Goal: Task Accomplishment & Management: Complete application form

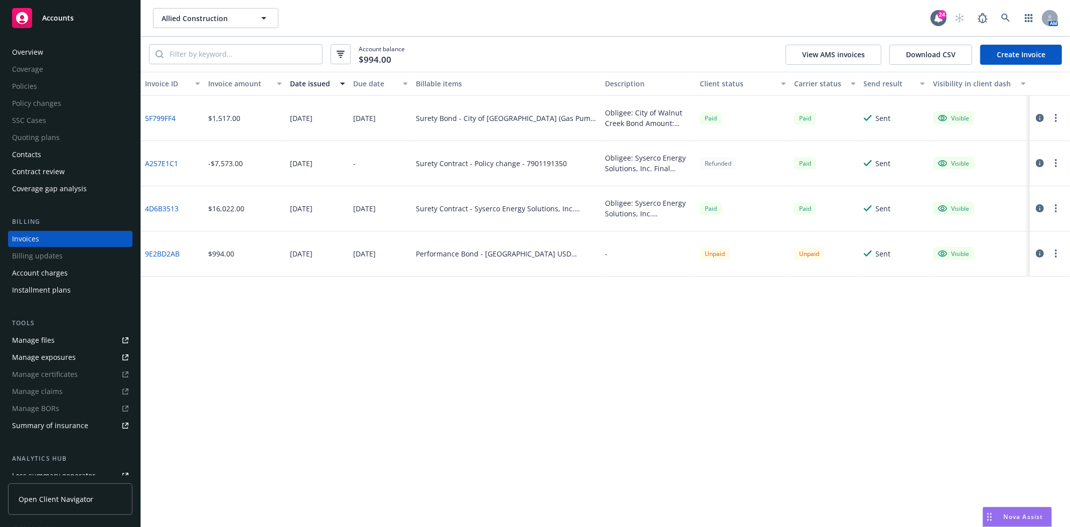
click at [110, 26] on div "Accounts" at bounding box center [70, 18] width 116 height 20
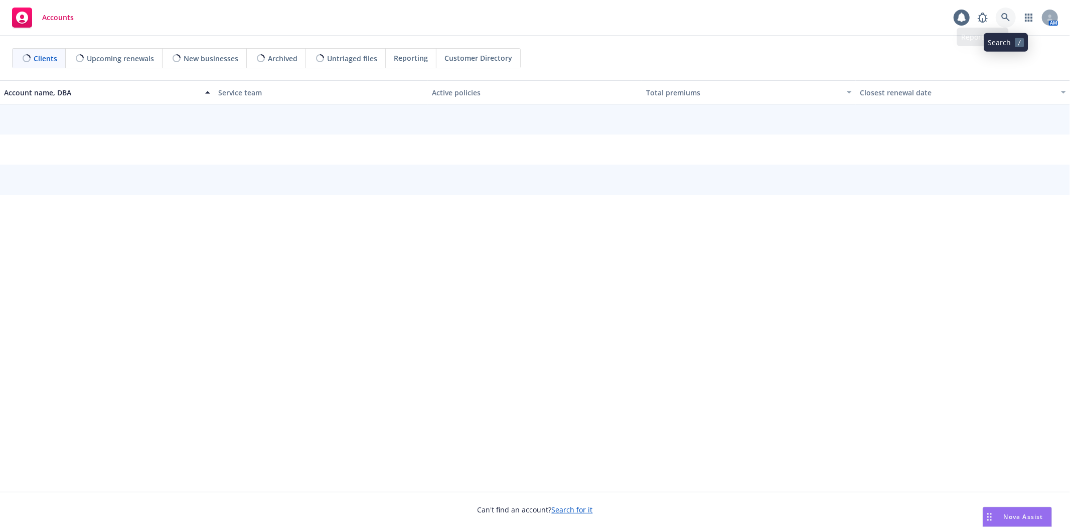
click at [998, 18] on link at bounding box center [1006, 18] width 20 height 20
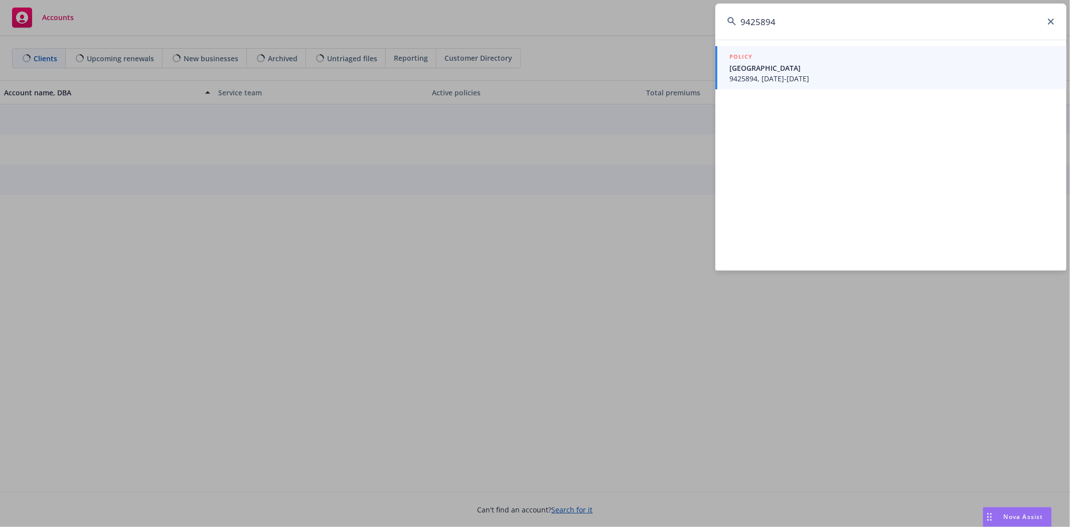
type input "9425894"
click at [741, 78] on span "9425894, [DATE]-[DATE]" at bounding box center [891, 78] width 325 height 11
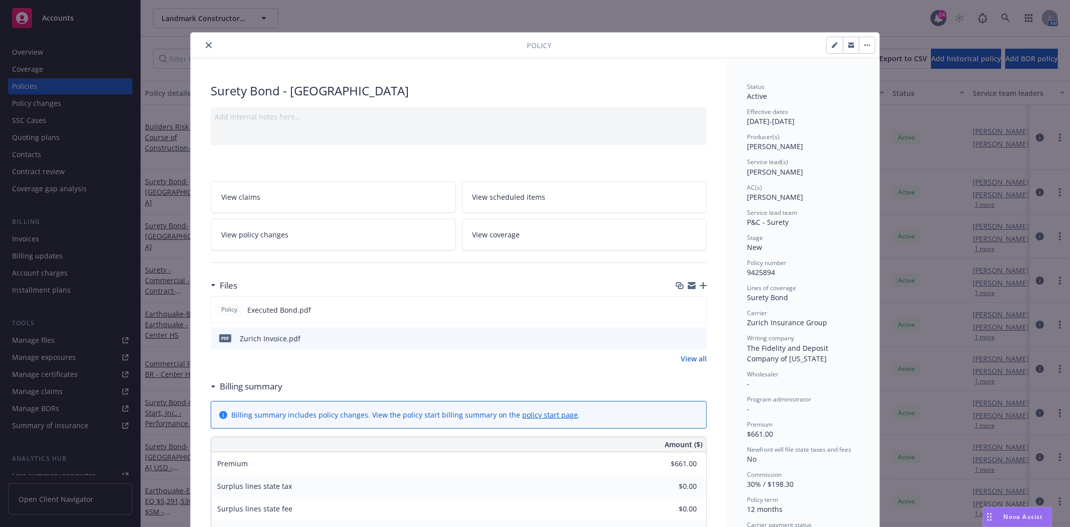
click at [203, 46] on button "close" at bounding box center [209, 45] width 12 height 12
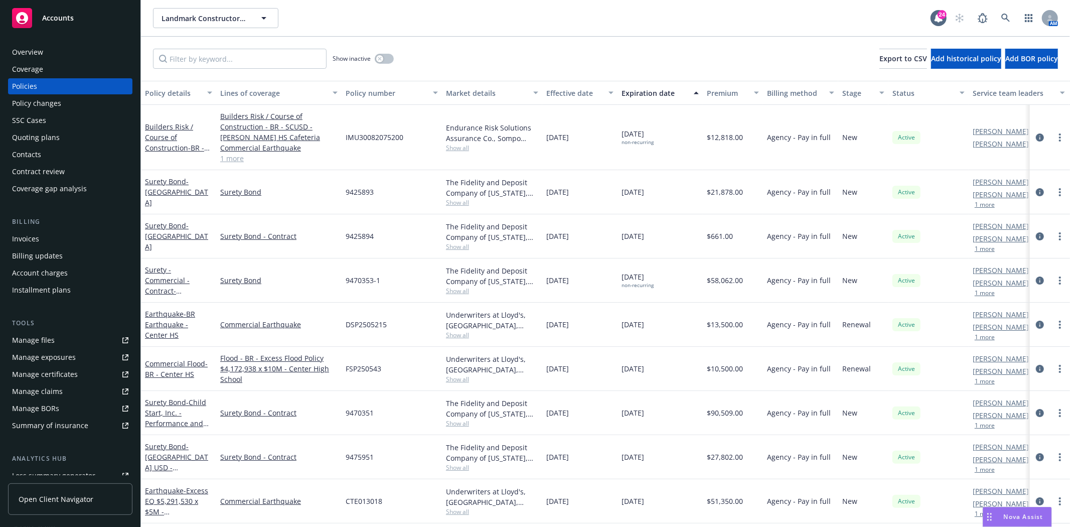
click at [34, 107] on div "Policy changes" at bounding box center [36, 103] width 49 height 16
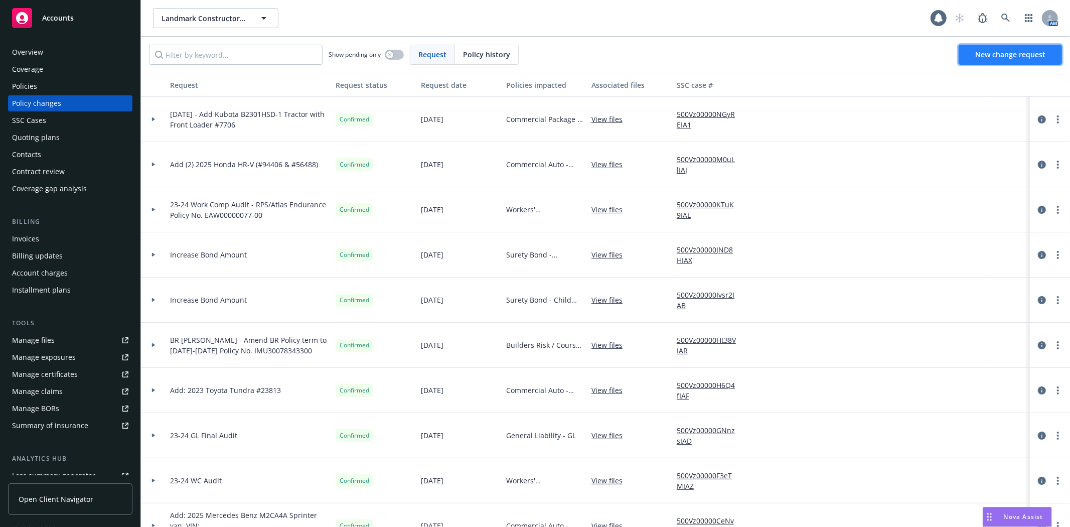
click at [1004, 60] on link "New change request" at bounding box center [1009, 55] width 103 height 20
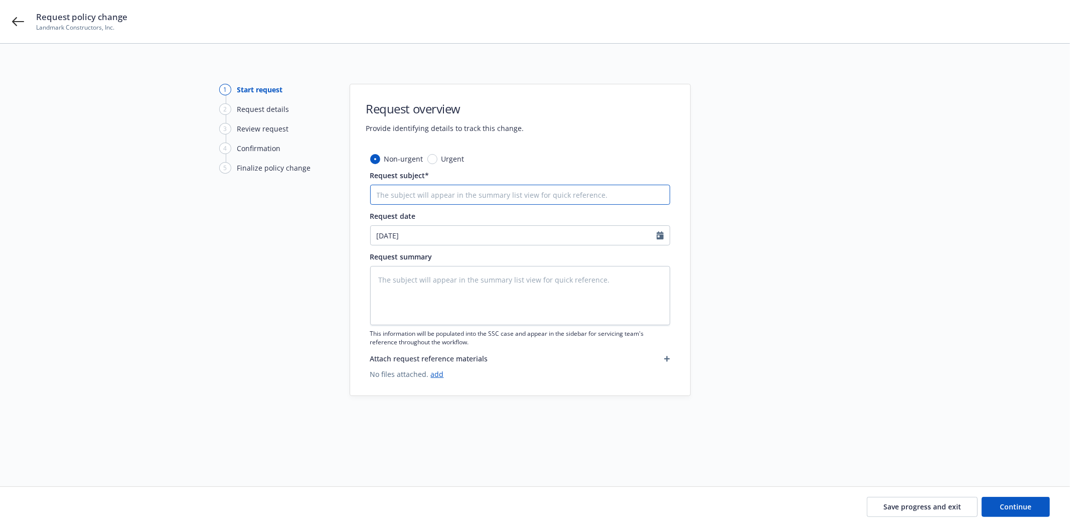
click at [427, 198] on input "Request subject*" at bounding box center [520, 195] width 300 height 20
type textarea "x"
type input "I"
type textarea "x"
type input "In"
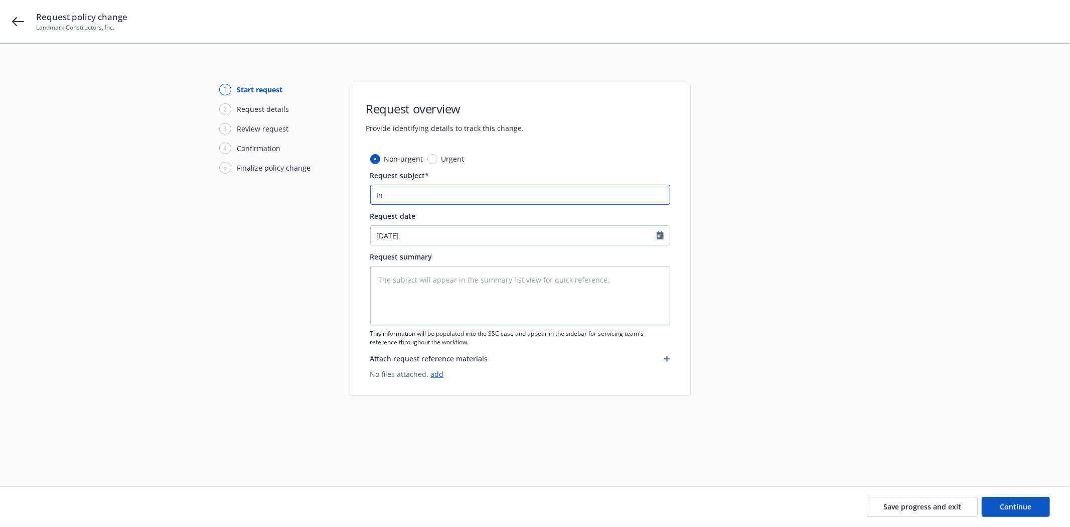
type textarea "x"
type input "Inc"
type textarea "x"
type input "Incre"
type textarea "x"
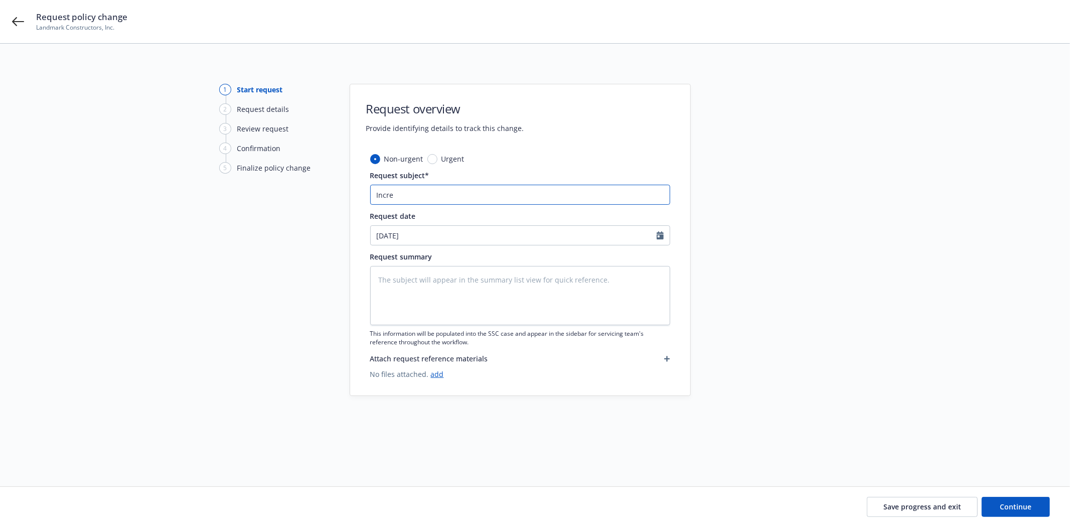
type input "Increa"
type textarea "x"
type input "Increas"
type textarea "x"
type input "Increasi"
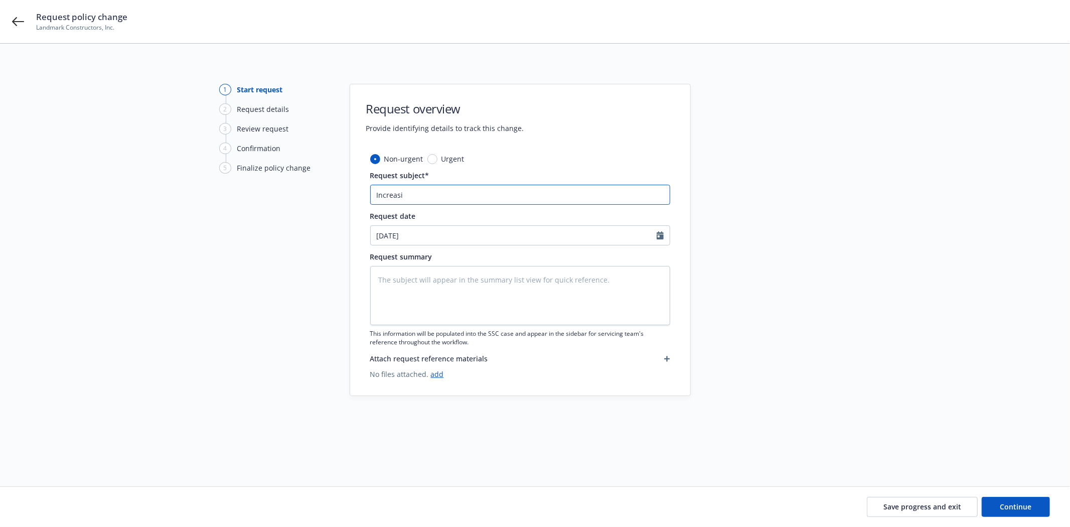
type textarea "x"
type input "Increasin"
type textarea "x"
type input "Increasing"
type textarea "x"
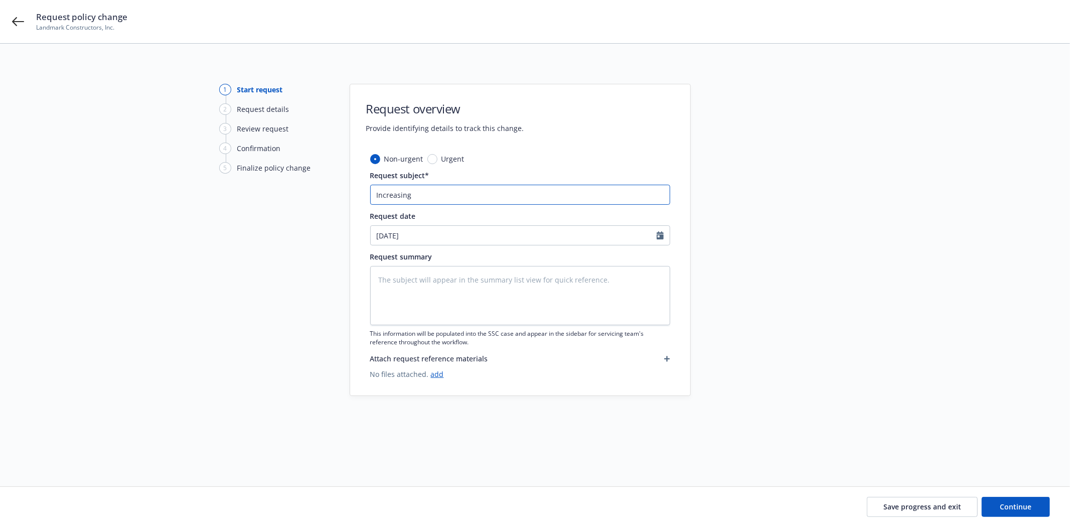
type input "Increasin"
type textarea "x"
type input "Increasi"
type textarea "x"
type input "Increas"
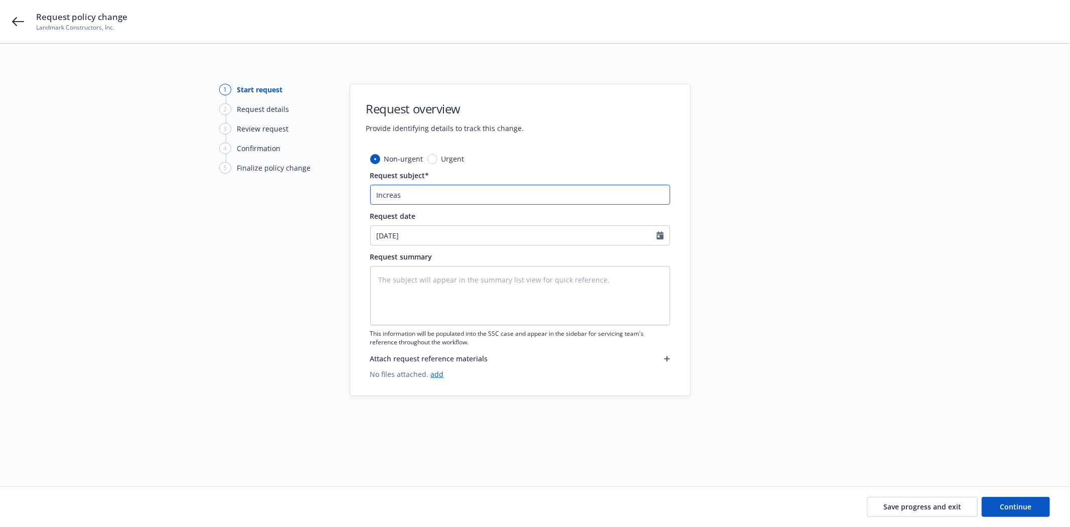
type textarea "x"
type input "Increase"
type textarea "x"
type input "Increase"
type textarea "x"
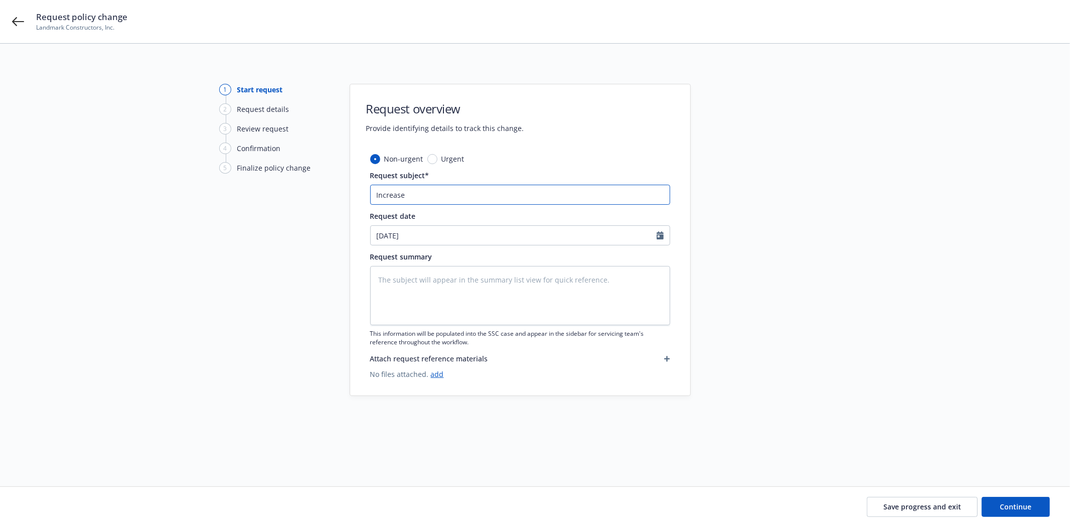
type input "Increase B"
type textarea "x"
type input "Increase Bo"
type textarea "x"
type input "Increase Bon"
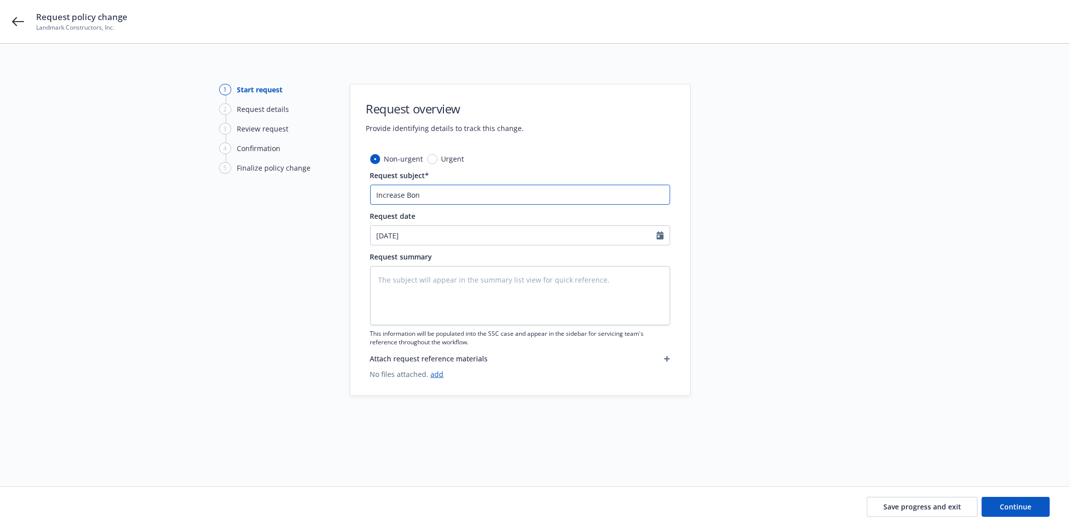
type textarea "x"
type input "Increase Bond"
type textarea "x"
type input "Increase Bond"
type textarea "x"
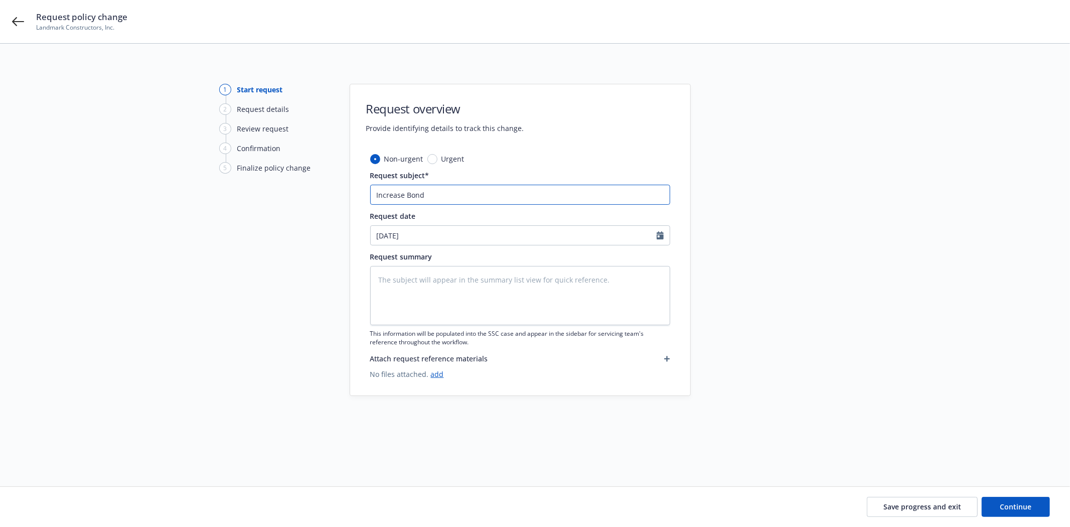
type input "Increase Bond t"
type textarea "x"
type input "Increase Bond to"
type textarea "x"
type input "Increase Bond to"
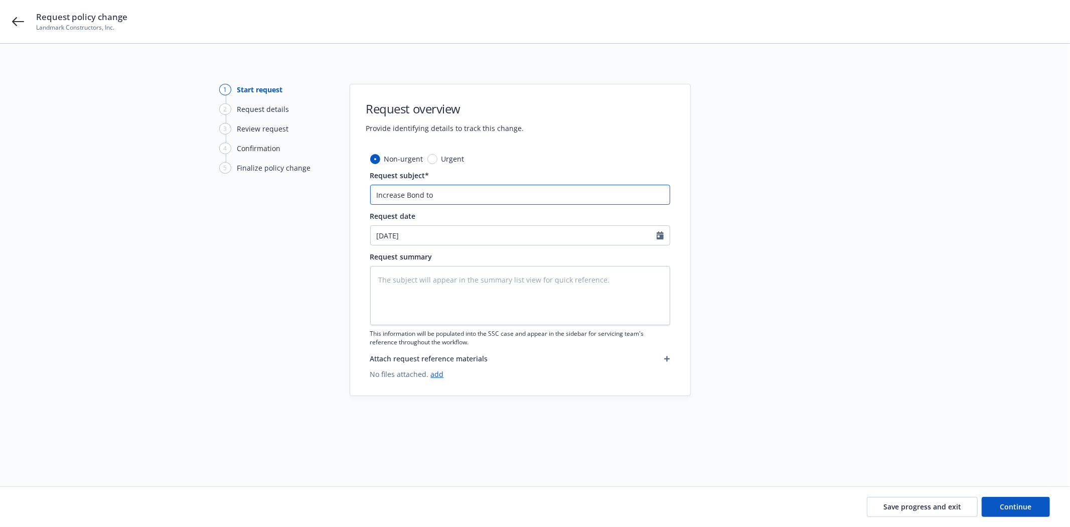
type textarea "x"
type input "Increase Bond to $"
type textarea "x"
type input "Increase Bond to $3"
type textarea "x"
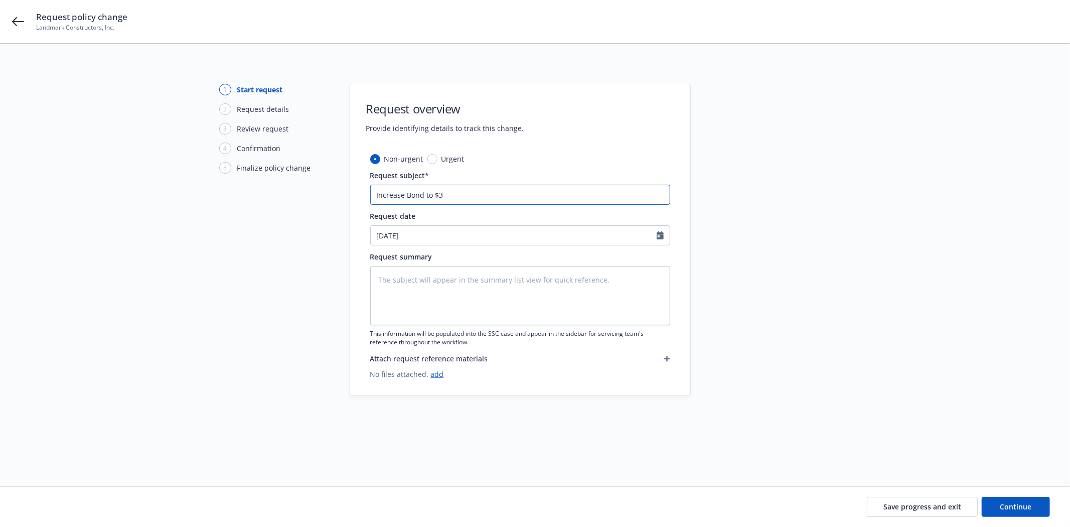
type input "Increase Bond to $3,"
type textarea "x"
type input "Increase Bond to $3,0"
type textarea "x"
type input "Increase Bond to $3,09"
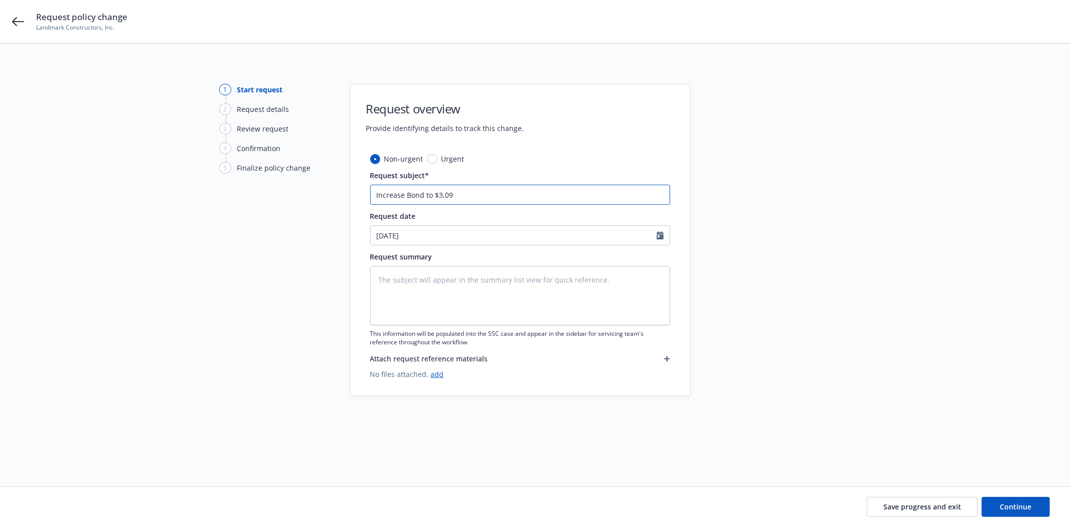
type textarea "x"
type input "Increase Bond to $3,093"
type textarea "x"
type input "Increase Bond to $3,093,"
type textarea "x"
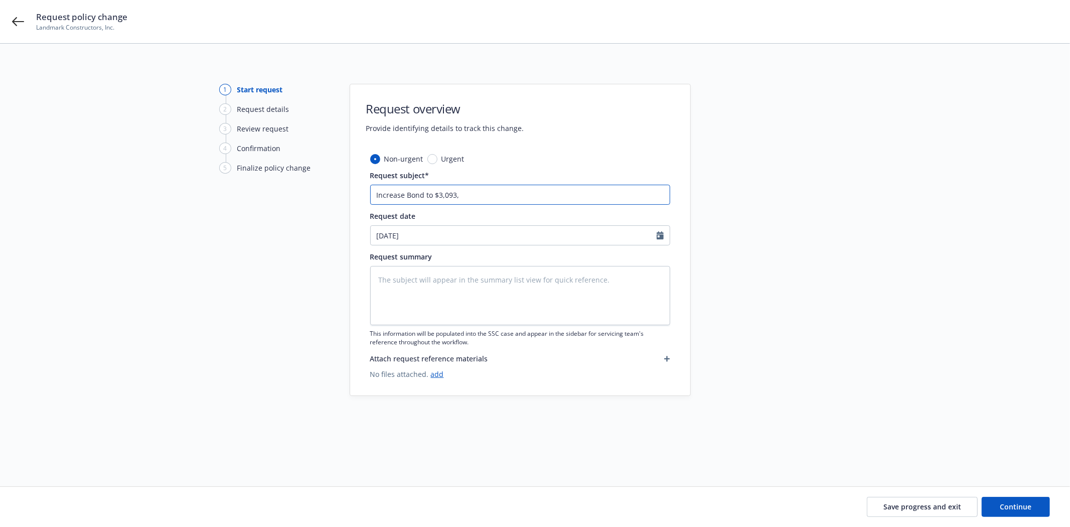
type input "Increase Bond to $3,093,6"
type textarea "x"
type input "Increase Bond to $3,093,66"
type textarea "x"
type input "Increase Bond to $3,093,668"
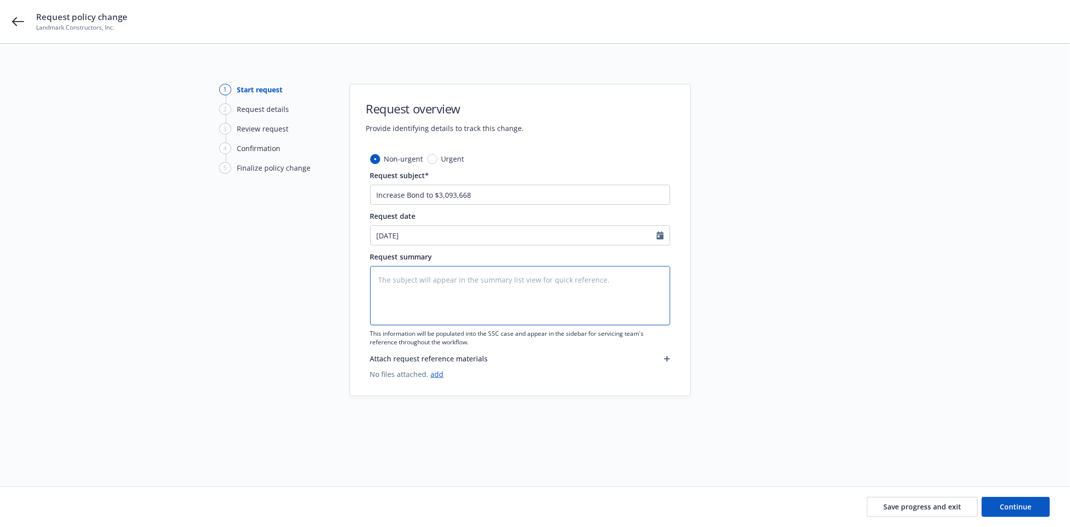
click at [409, 281] on textarea at bounding box center [520, 295] width 300 height 59
type textarea "x"
type textarea "I"
type textarea "x"
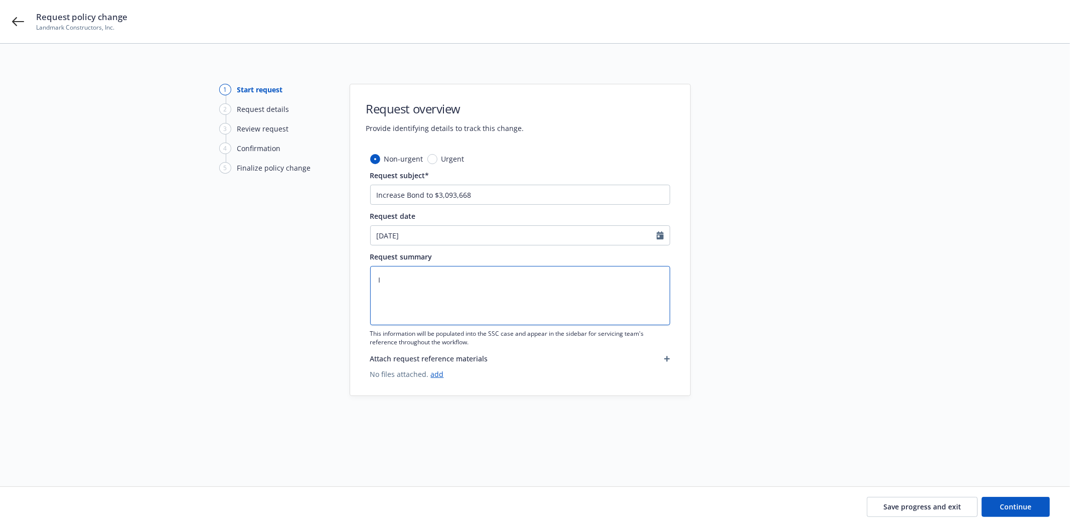
type textarea "In"
type textarea "x"
type textarea "Inc"
type textarea "x"
type textarea "Incr"
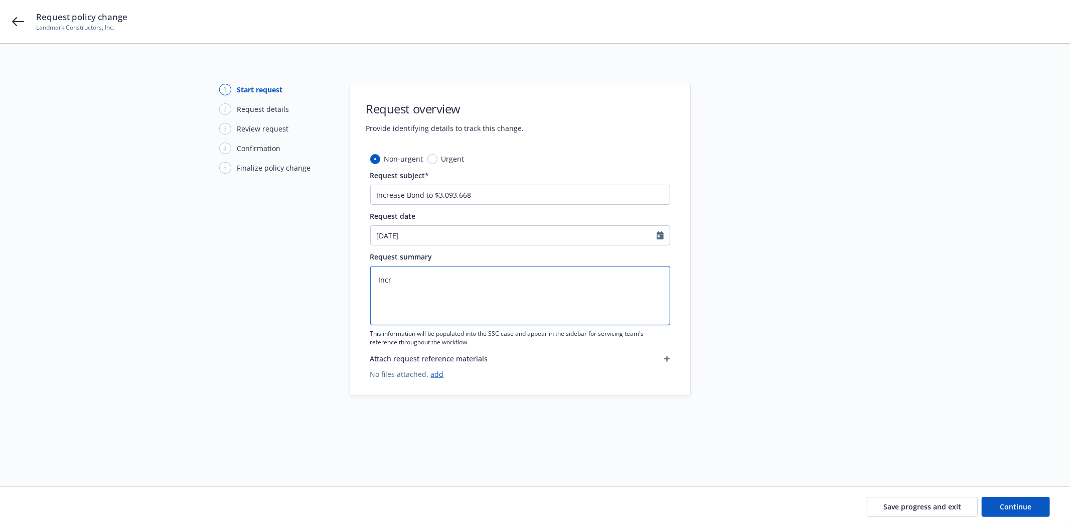
type textarea "x"
type textarea "Incre"
type textarea "x"
type textarea "Increa"
type textarea "x"
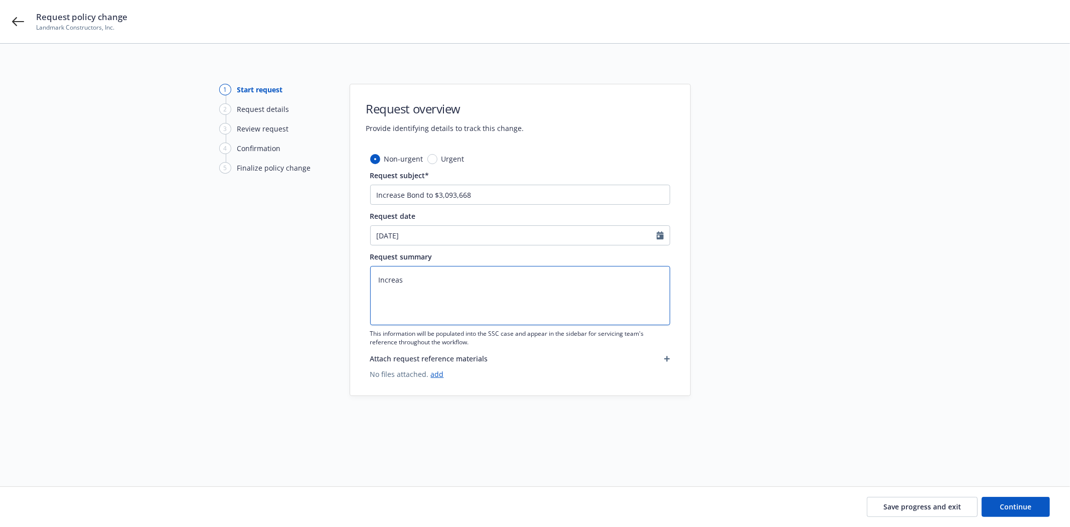
type textarea "Increasi"
type textarea "x"
type textarea "Increasing"
type textarea "x"
type textarea "Increasing"
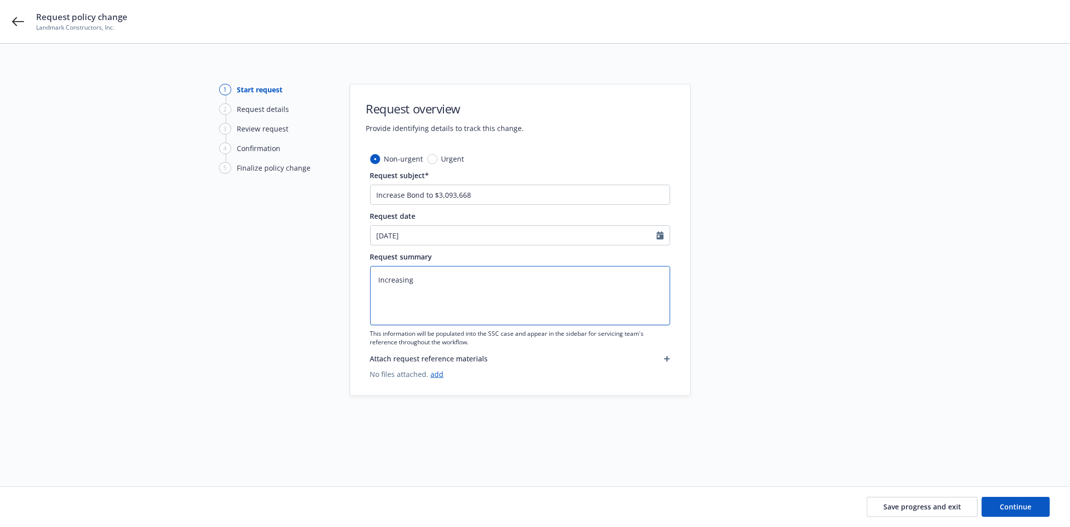
type textarea "x"
type textarea "Increasing B"
type textarea "x"
type textarea "Increasing Bo"
type textarea "x"
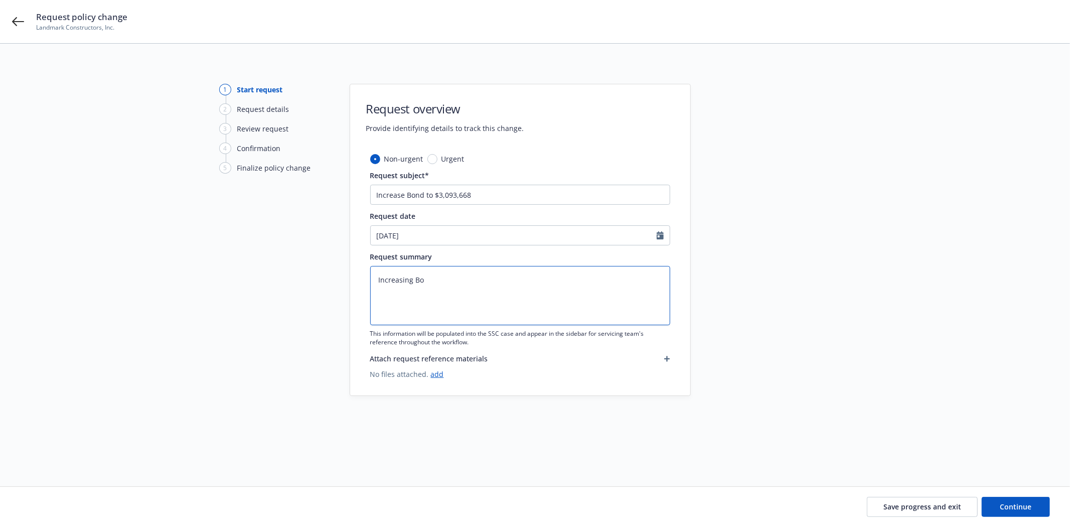
type textarea "Increasing Bon"
type textarea "x"
type textarea "Increasing Bond"
type textarea "x"
type textarea "Increasing Bond"
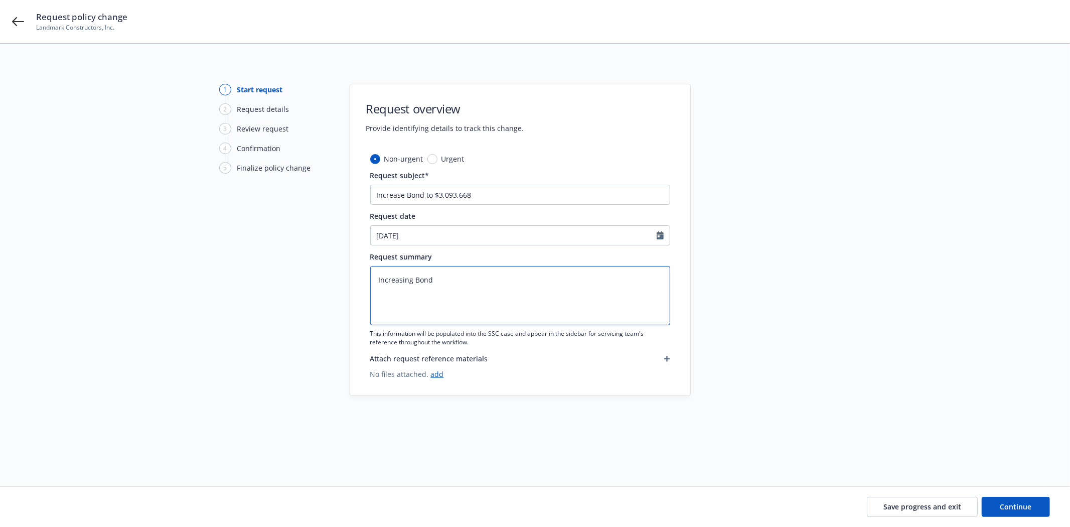
type textarea "x"
type textarea "Increasing Bond f"
type textarea "x"
type textarea "Increasing Bond fr"
type textarea "x"
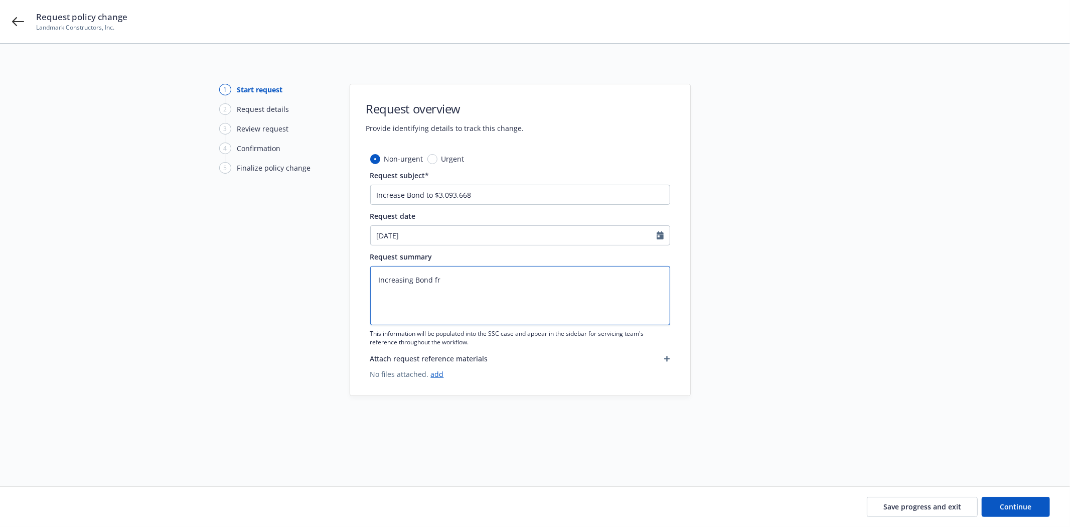
type textarea "Increasing Bond fro"
type textarea "x"
type textarea "Increasing Bond from"
type textarea "x"
type textarea "Increasing Bond from"
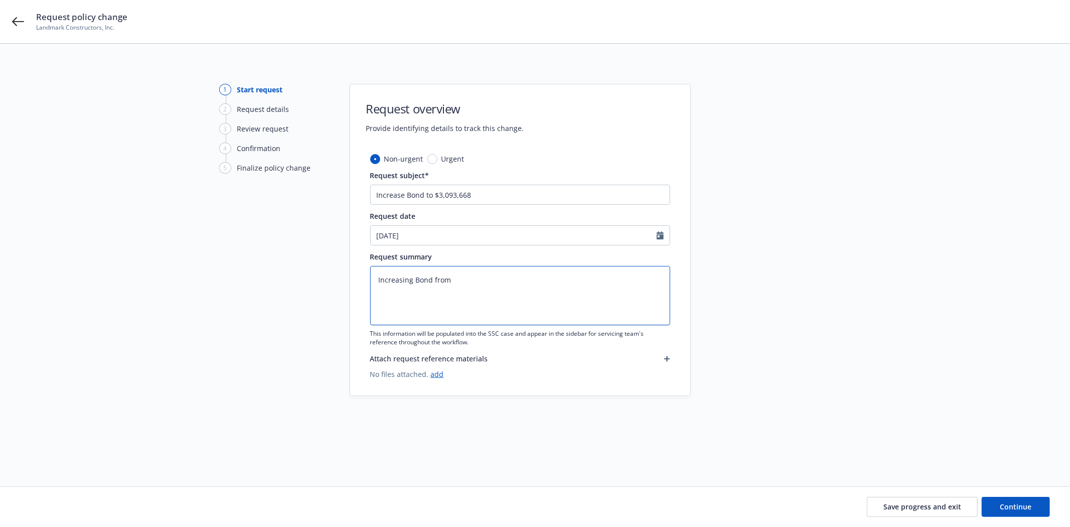
type textarea "x"
type textarea "Increasing Bond from $"
type textarea "x"
type textarea "Increasing Bond from $6"
type textarea "x"
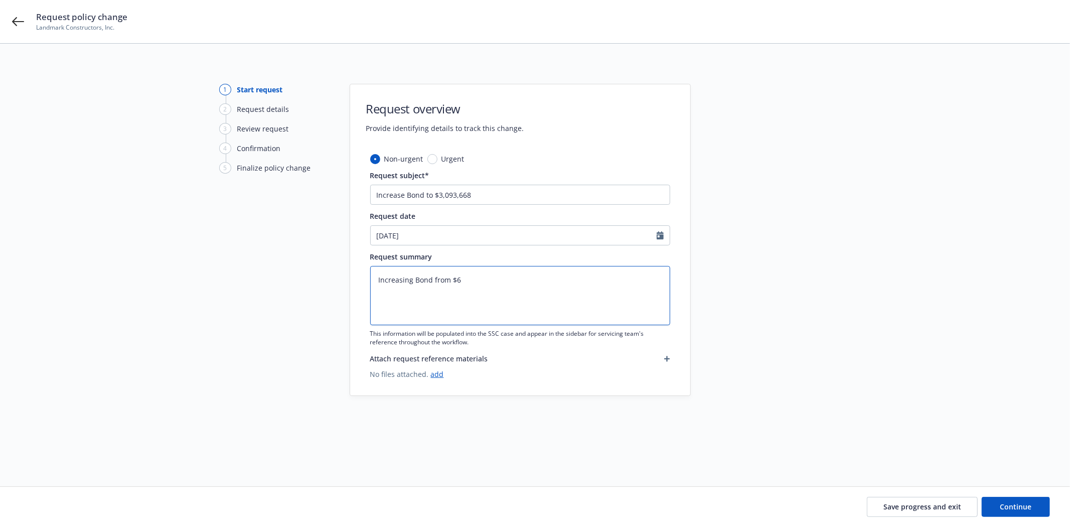
type textarea "Increasing Bond from $60"
type textarea "x"
type textarea "Increasing Bond from $60,"
type textarea "x"
type textarea "Increasing Bond from $60,0"
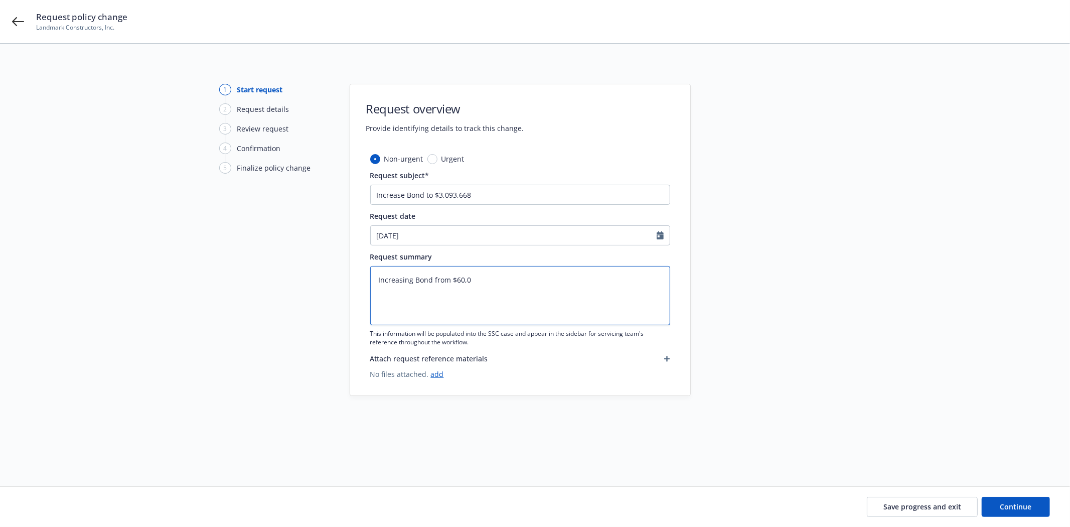
type textarea "x"
type textarea "Increasing Bond from $60,08"
type textarea "x"
type textarea "Increasing Bond from $60,082"
type textarea "x"
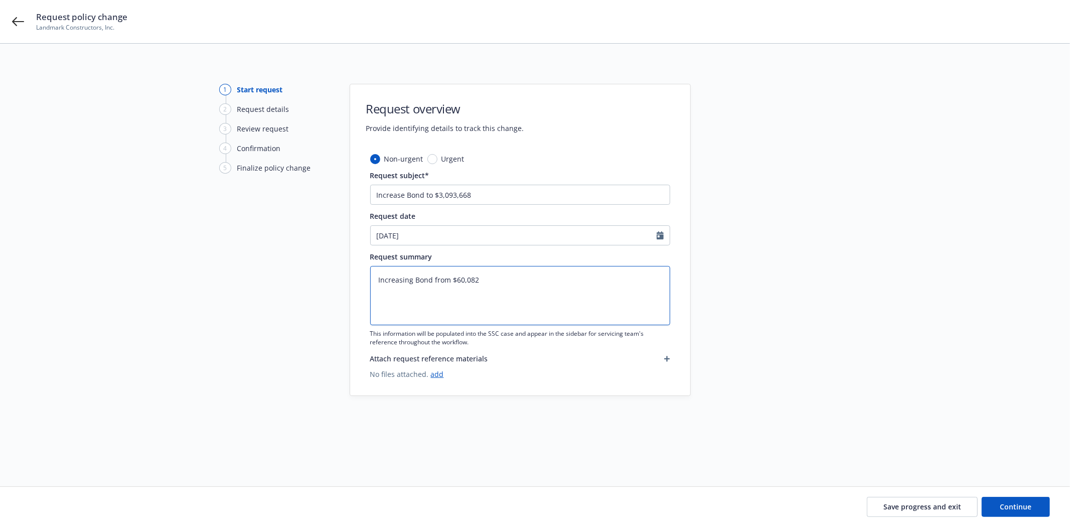
type textarea "Increasing Bond from $60,082"
type textarea "x"
type textarea "Increasing Bond from $60,082 to"
type textarea "x"
type textarea "Increasing Bond from $60,082 to"
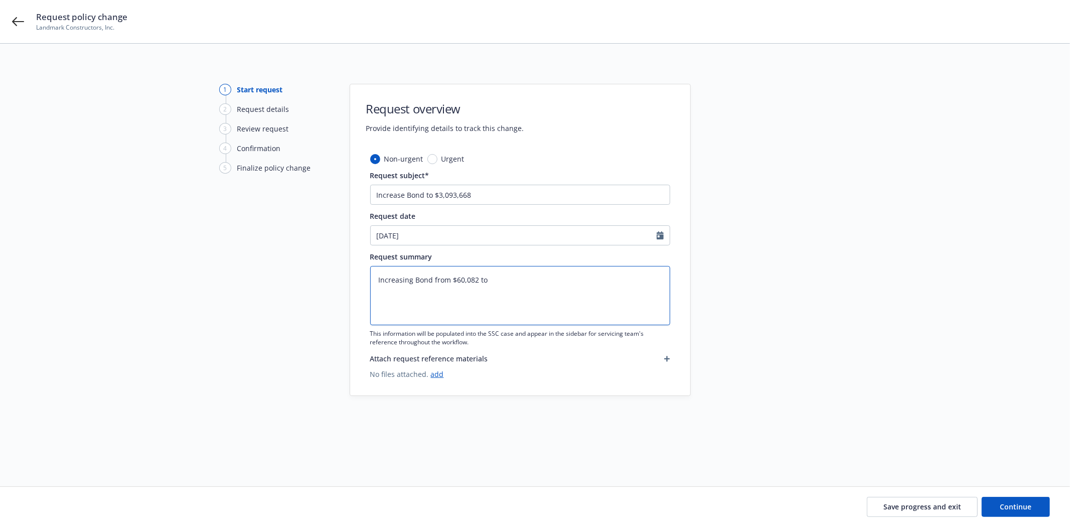
type textarea "x"
type textarea "Increasing Bond from $60,082 to $"
type textarea "x"
type textarea "Increasing Bond from $60,082 to $3"
type textarea "x"
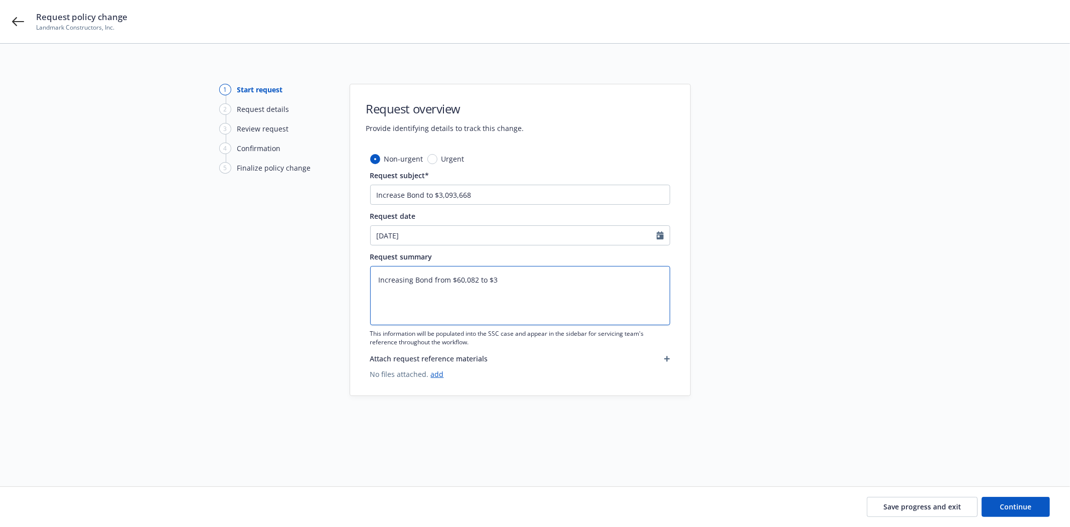
type textarea "Increasing Bond from $60,082 to $3,"
type textarea "x"
type textarea "Increasing Bond from $60,082 to $3,0"
type textarea "x"
type textarea "Increasing Bond from $60,082 to $3,09"
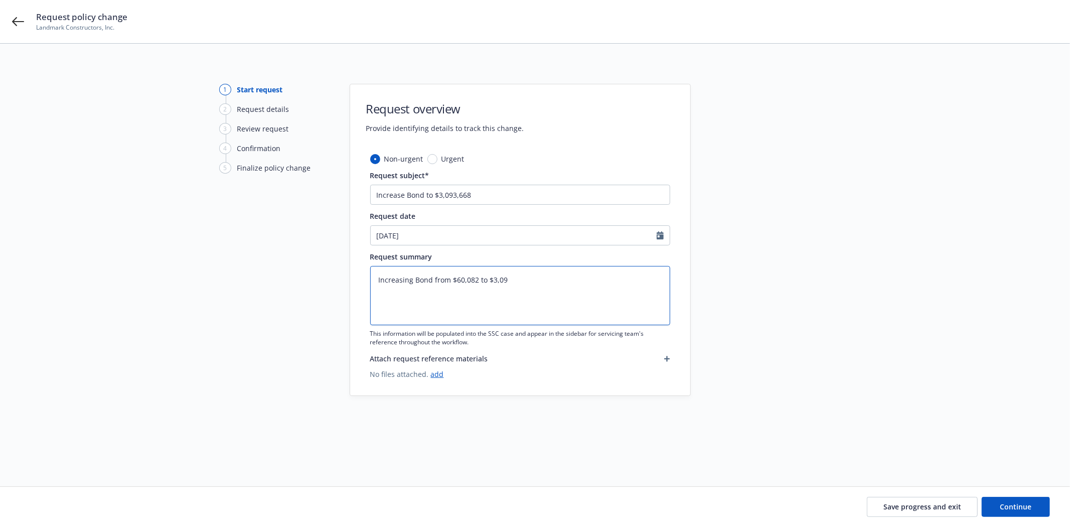
type textarea "x"
type textarea "Increasing Bond from $60,082 to $3,093"
type textarea "x"
type textarea "Increasing Bond from $60,082 to $3,093,"
type textarea "x"
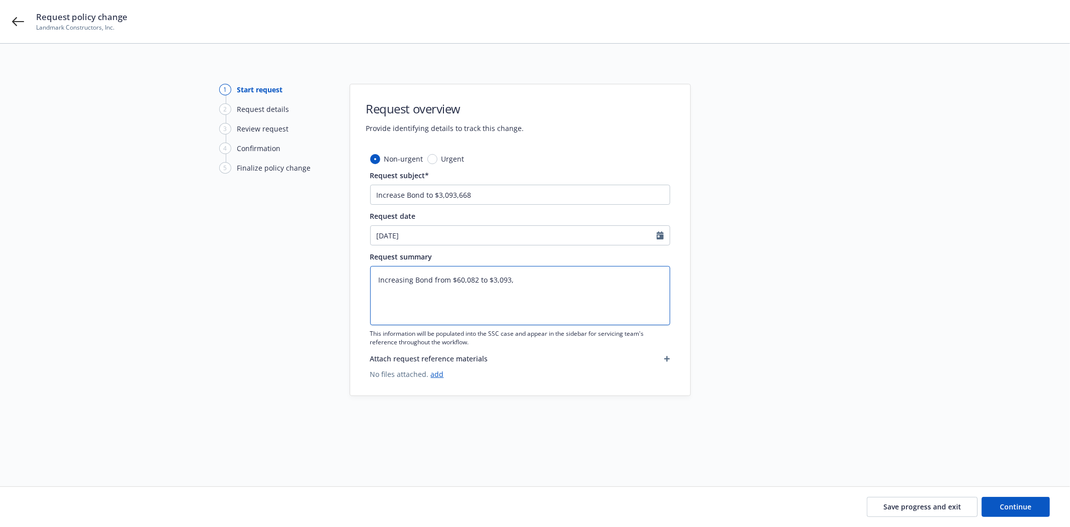
type textarea "Increasing Bond from $60,082 to $3,093,6"
type textarea "x"
type textarea "Increasing Bond from $60,082 to $3,093,66"
type textarea "x"
type textarea "Increasing Bond from $60,082 to $3,093,668"
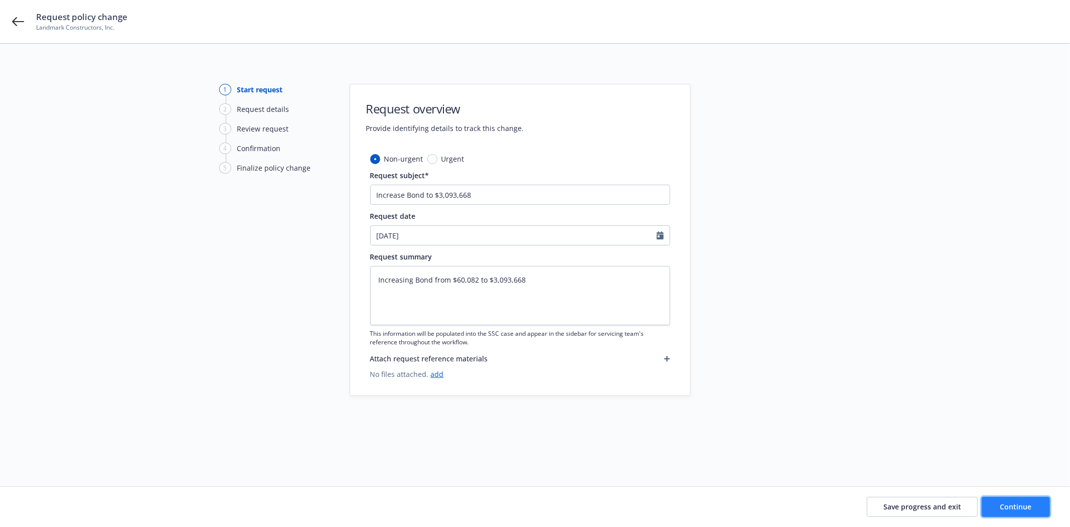
click at [1032, 506] on button "Continue" at bounding box center [1015, 507] width 68 height 20
type textarea "x"
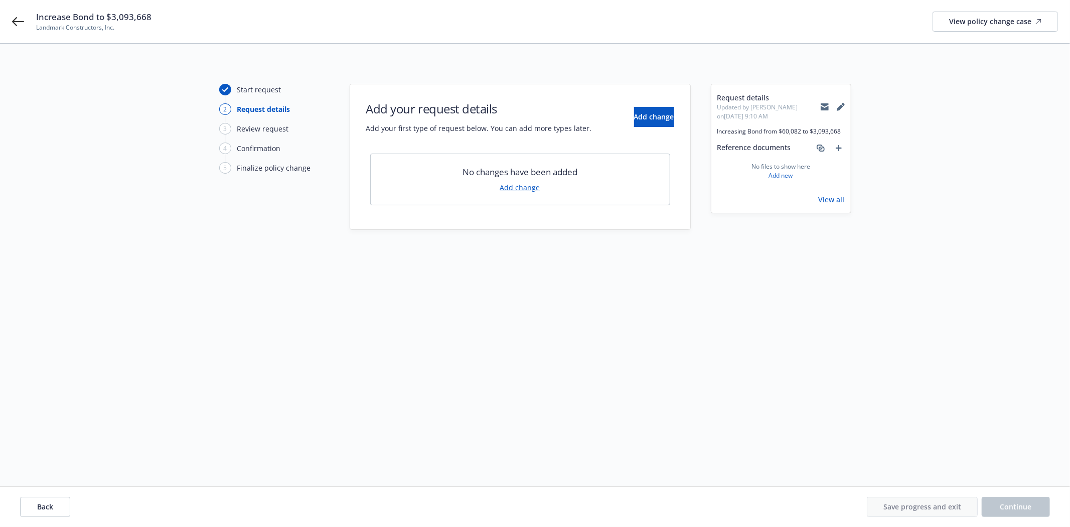
click at [644, 127] on div "Add your request details Add your first type of request below. You can add more…" at bounding box center [520, 116] width 308 height 33
click at [644, 120] on span "Add change" at bounding box center [654, 117] width 40 height 10
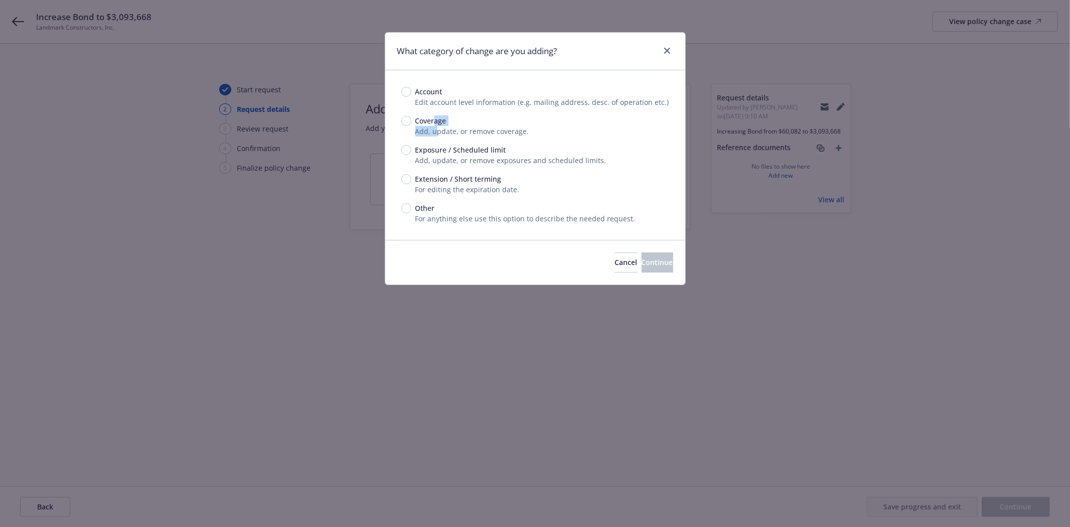
click at [434, 126] on div "Coverage Add, update, or remove coverage." at bounding box center [535, 125] width 268 height 21
click at [415, 121] on span "Coverage" at bounding box center [430, 120] width 31 height 11
click at [411, 121] on input "Coverage" at bounding box center [406, 121] width 10 height 10
radio input "true"
click at [659, 258] on button "Continue" at bounding box center [657, 262] width 32 height 20
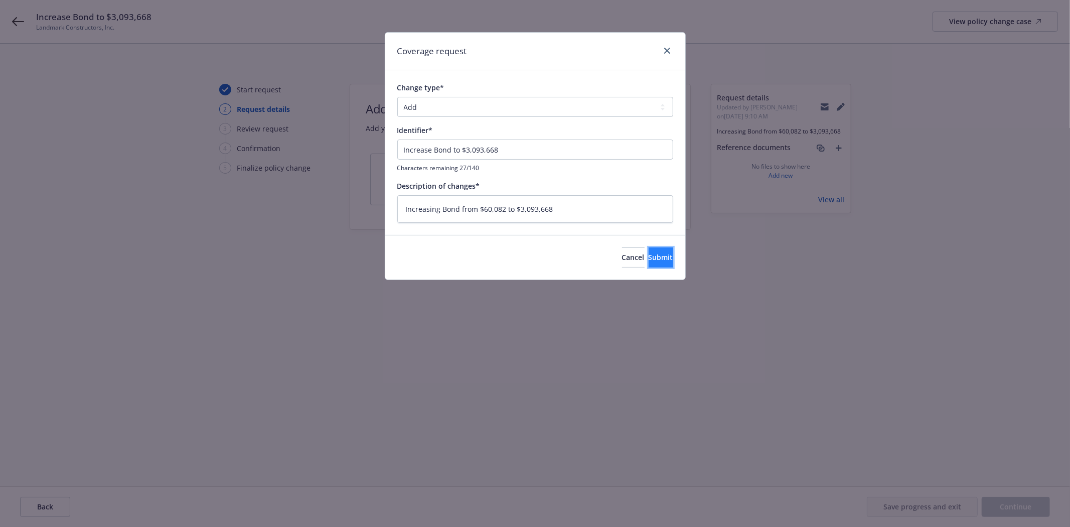
click at [648, 261] on span "Submit" at bounding box center [660, 257] width 25 height 10
type textarea "x"
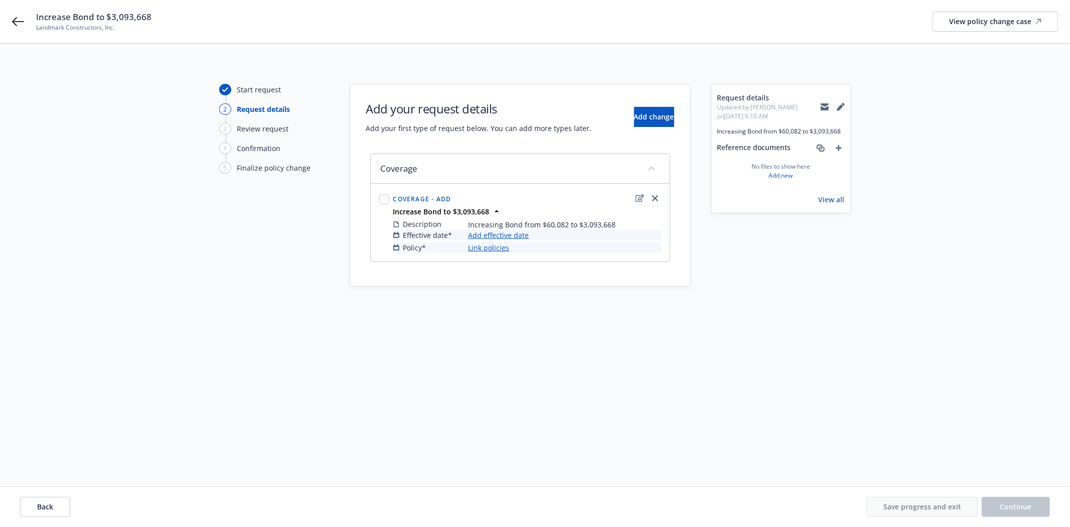
click at [499, 232] on link "Add effective date" at bounding box center [498, 235] width 61 height 11
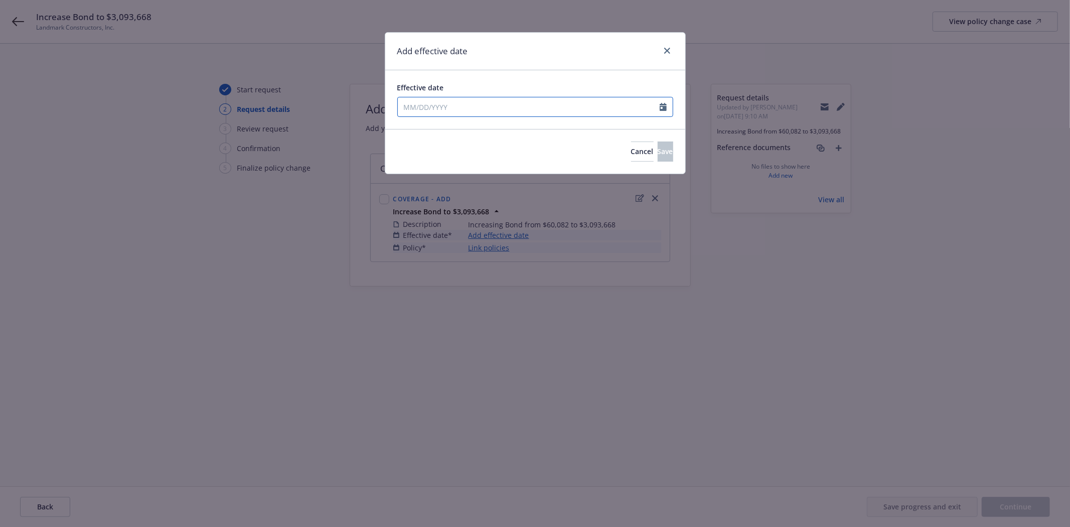
select select "8"
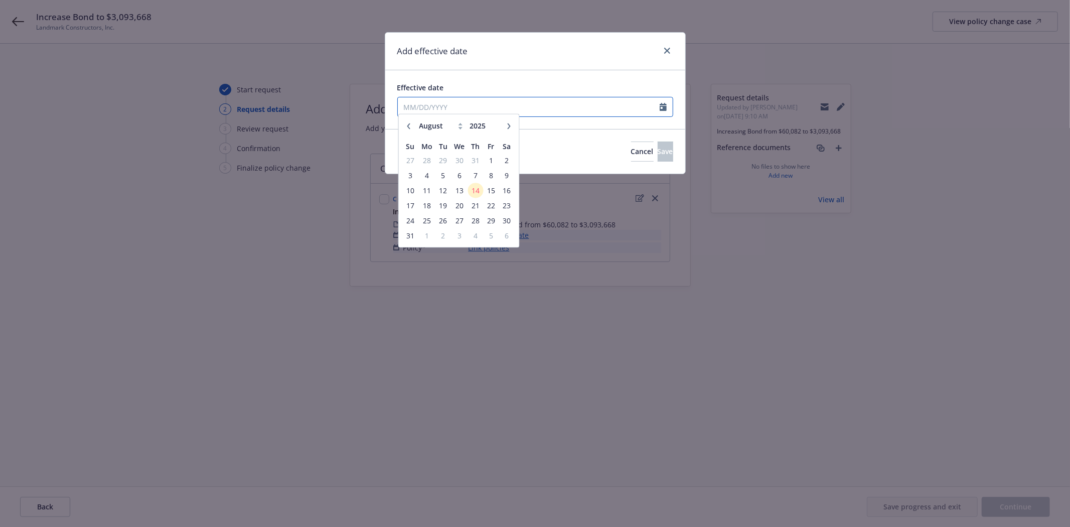
click at [411, 105] on input "Effective date" at bounding box center [529, 106] width 262 height 19
click at [407, 108] on input "Effective date" at bounding box center [529, 106] width 262 height 19
type input "[DATE]"
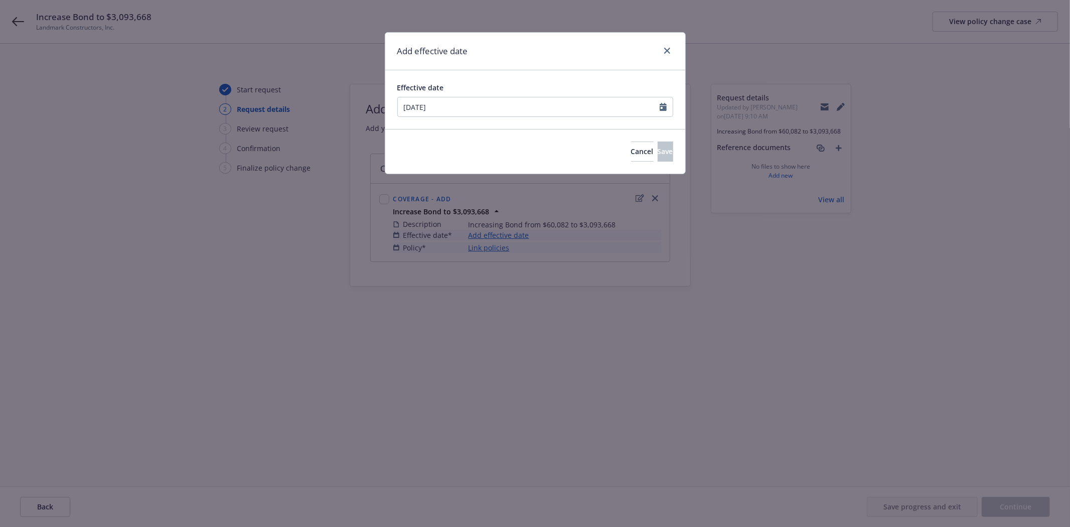
click at [511, 63] on div "Add effective date" at bounding box center [535, 52] width 300 height 38
click at [657, 148] on button "Save" at bounding box center [665, 151] width 16 height 20
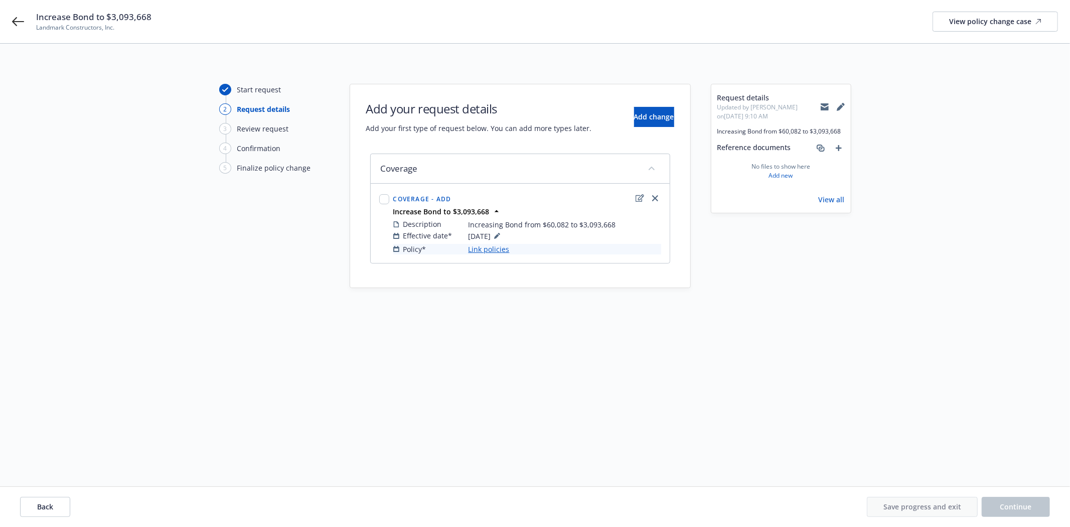
click at [482, 253] on link "Link policies" at bounding box center [488, 249] width 41 height 11
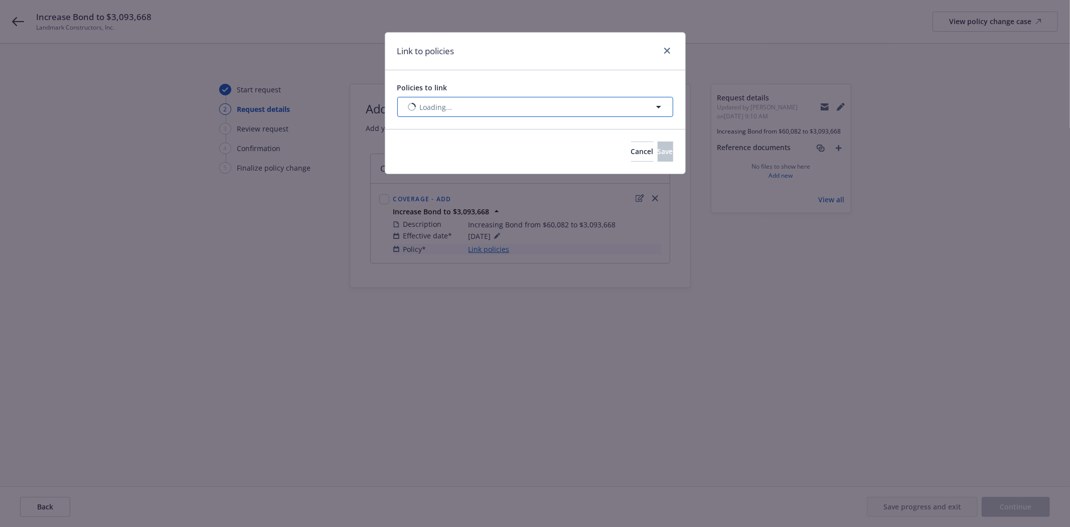
click at [425, 107] on span "Loading..." at bounding box center [436, 107] width 33 height 11
select select "ACTIVE"
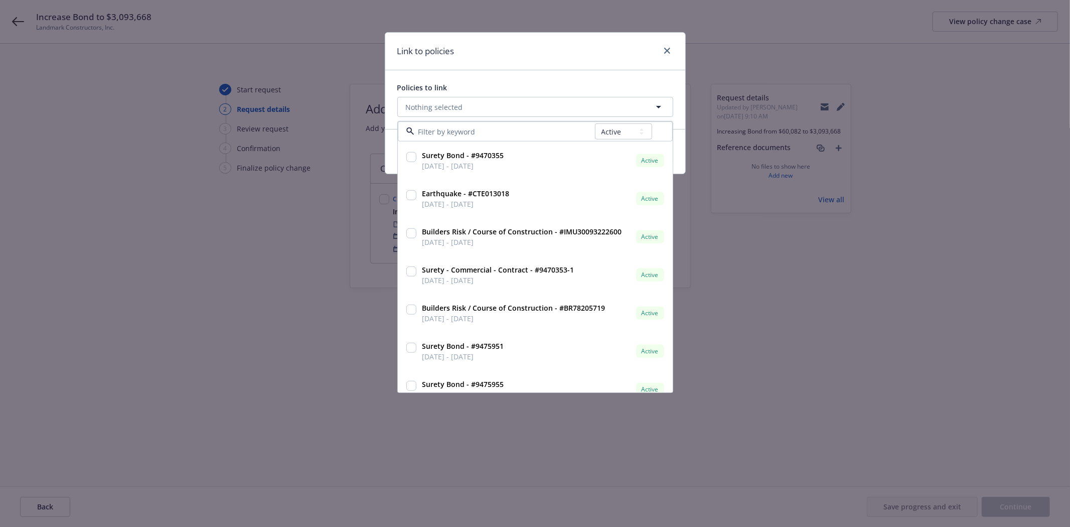
type input "9"
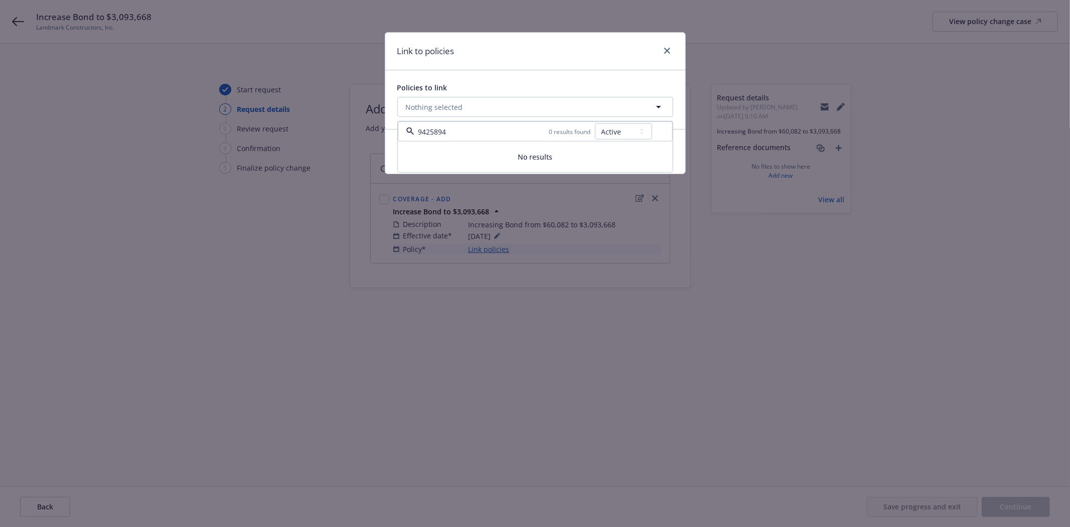
type input "9425894"
click at [630, 131] on select "All Active Upcoming Expired Cancelled" at bounding box center [623, 131] width 57 height 16
click at [595, 123] on select "All Active Upcoming Expired Cancelled" at bounding box center [623, 131] width 57 height 16
click at [622, 128] on select "All Active Upcoming Expired Cancelled" at bounding box center [623, 131] width 57 height 16
click at [595, 123] on select "All Active Upcoming Expired Cancelled" at bounding box center [623, 131] width 57 height 16
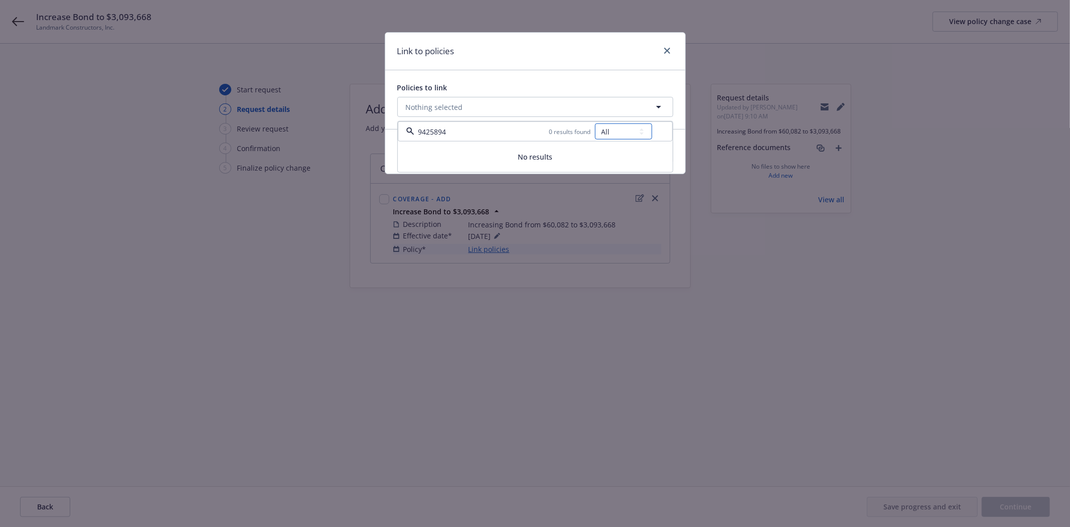
click at [614, 131] on select "All Active Upcoming Expired Cancelled" at bounding box center [623, 131] width 57 height 16
click at [595, 123] on select "All Active Upcoming Expired Cancelled" at bounding box center [623, 131] width 57 height 16
click at [624, 131] on select "All Active Upcoming Expired Cancelled" at bounding box center [623, 131] width 57 height 16
select select "EXPIRED"
click at [595, 123] on select "All Active Upcoming Expired Cancelled" at bounding box center [623, 131] width 57 height 16
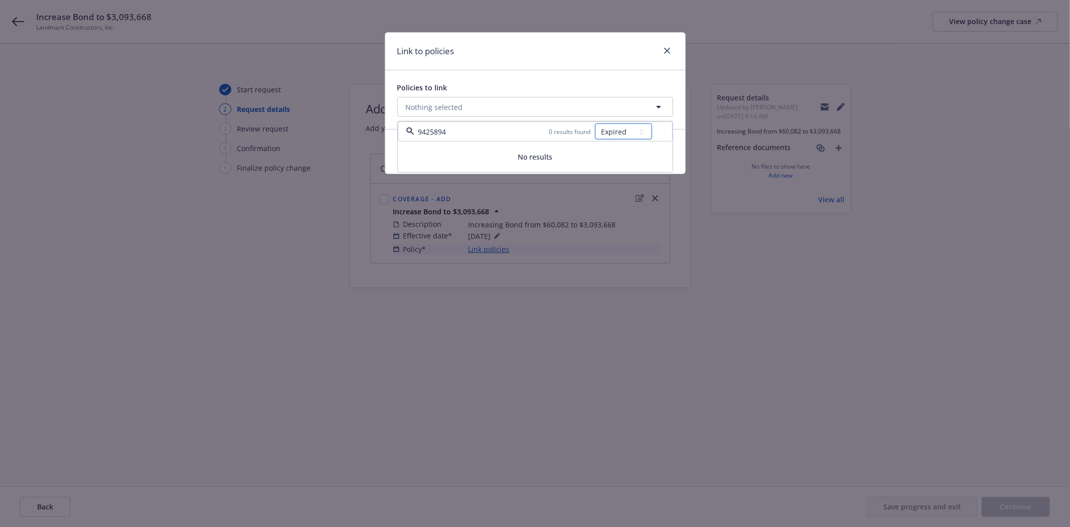
click at [627, 132] on select "All Active Upcoming Expired Cancelled" at bounding box center [623, 131] width 57 height 16
click at [517, 135] on input "9425894" at bounding box center [481, 131] width 135 height 11
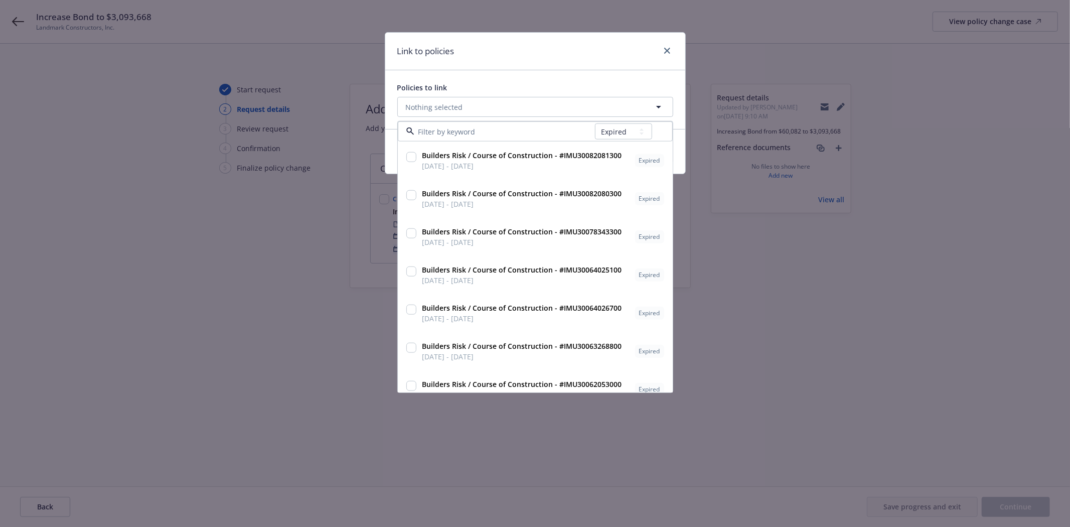
paste input "9425894"
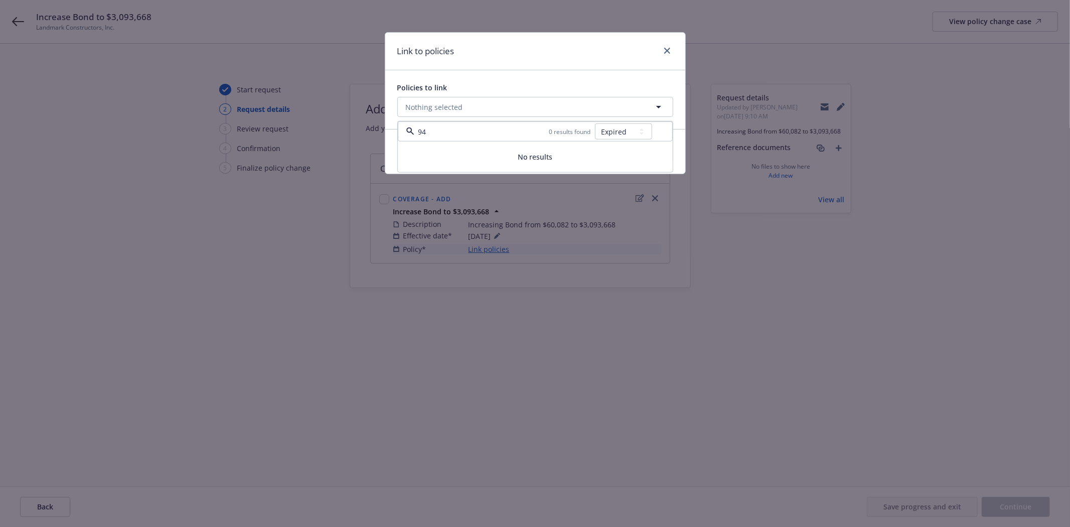
type input "9"
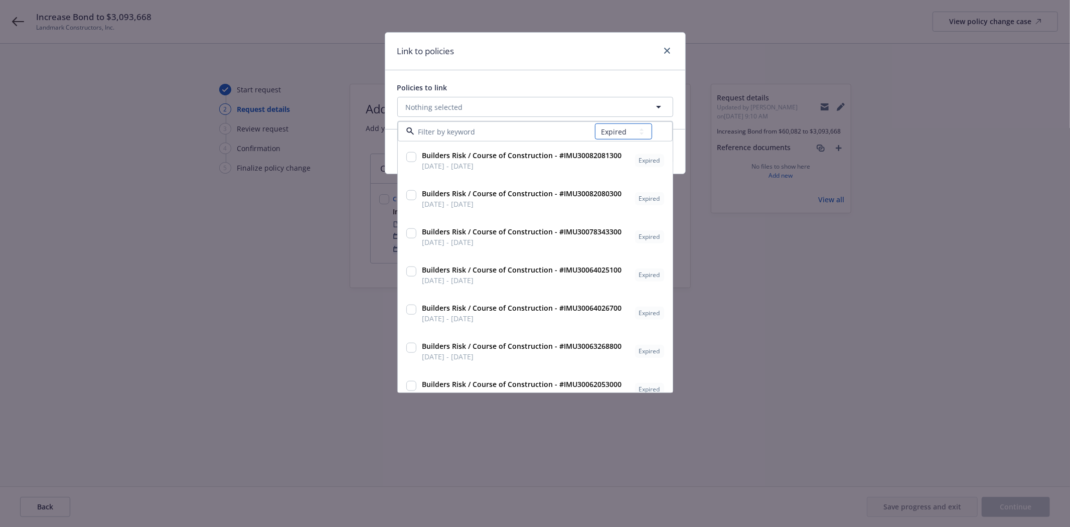
click at [634, 134] on select "All Active Upcoming Expired Cancelled" at bounding box center [623, 131] width 57 height 16
select select
click at [595, 123] on select "All Active Upcoming Expired Cancelled" at bounding box center [623, 131] width 57 height 16
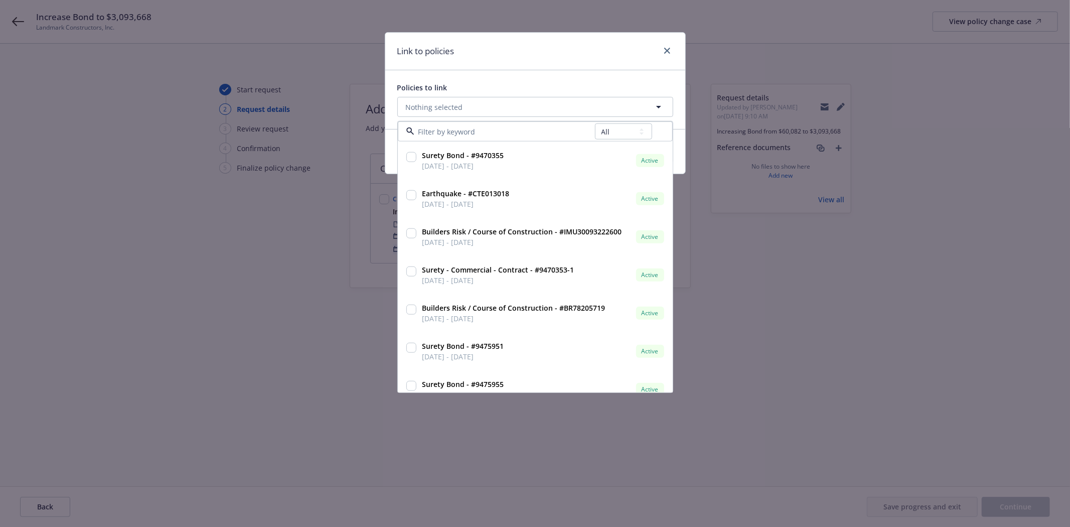
click at [474, 136] on input at bounding box center [504, 131] width 181 height 11
paste input "9425894"
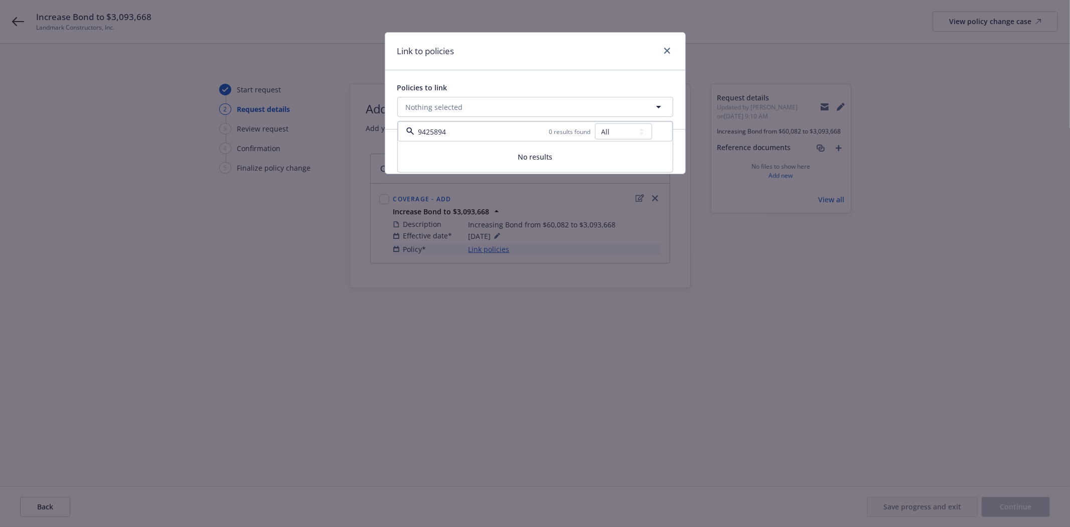
type input "9425894"
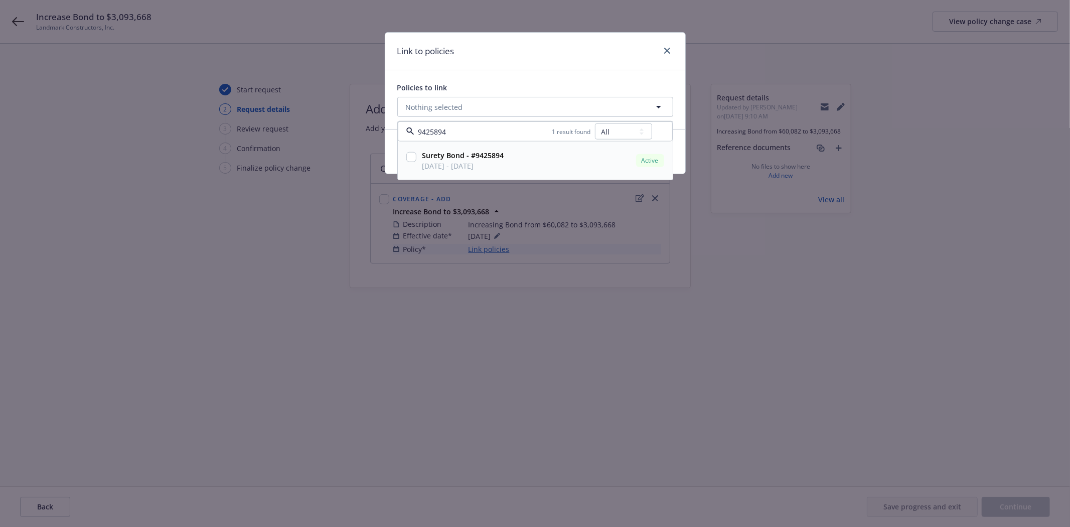
click at [411, 154] on input "checkbox" at bounding box center [411, 157] width 10 height 10
checkbox input "true"
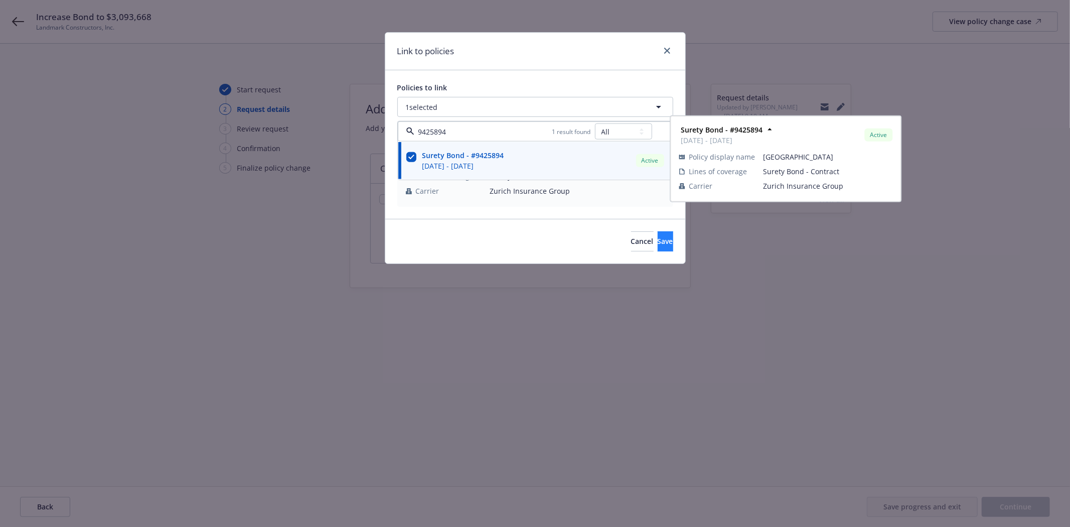
type input "9425894"
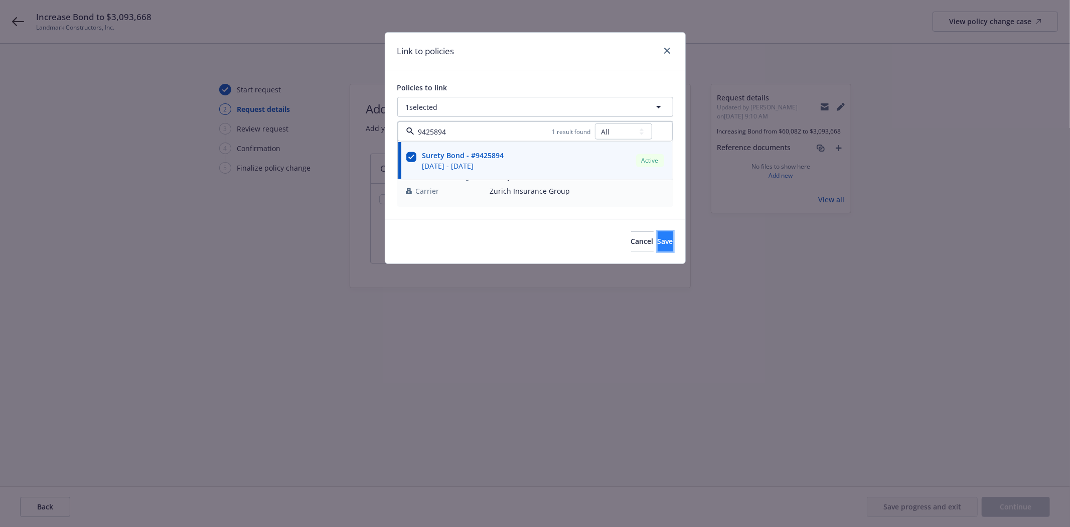
click at [657, 245] on span "Save" at bounding box center [665, 241] width 16 height 10
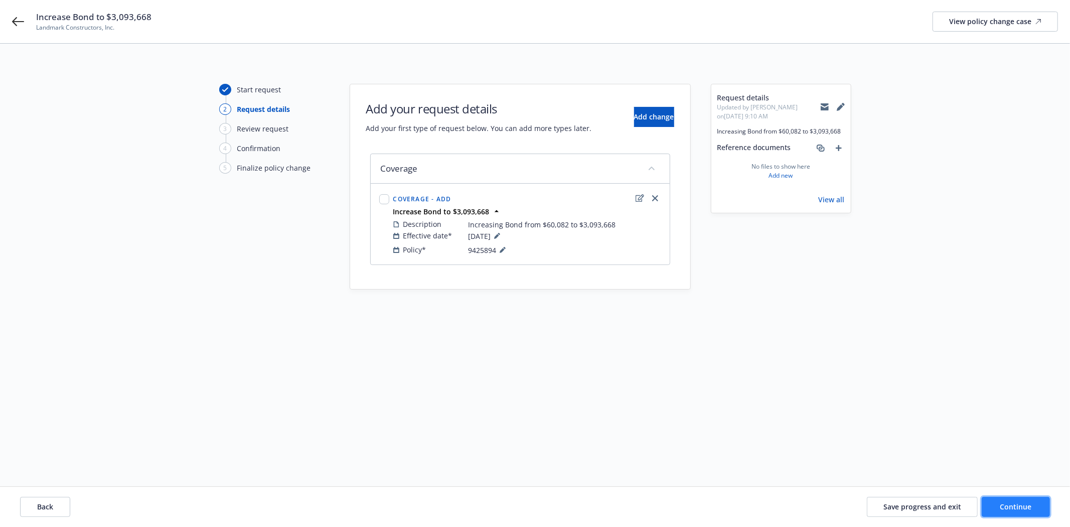
click at [1034, 505] on button "Continue" at bounding box center [1015, 507] width 68 height 20
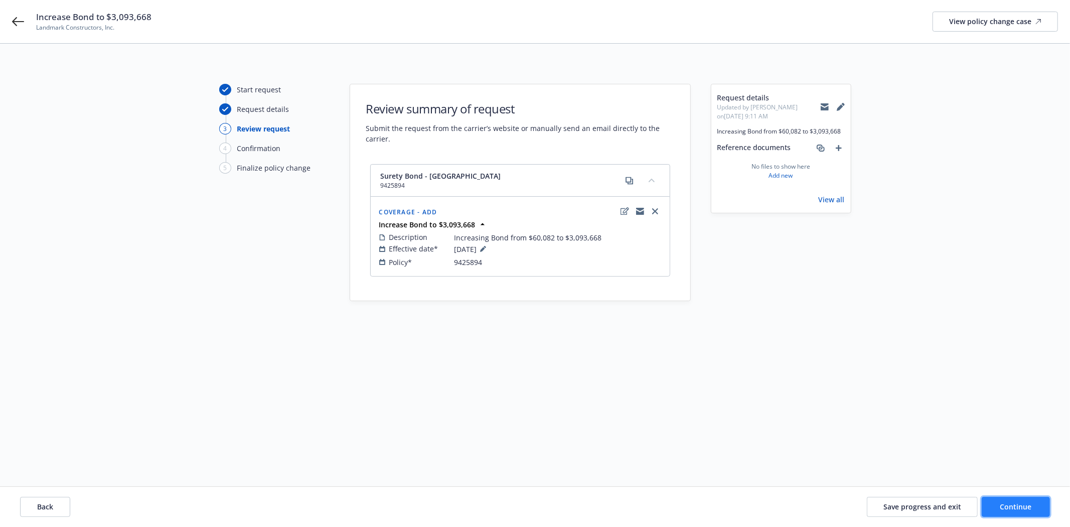
click at [1005, 507] on span "Continue" at bounding box center [1016, 507] width 32 height 10
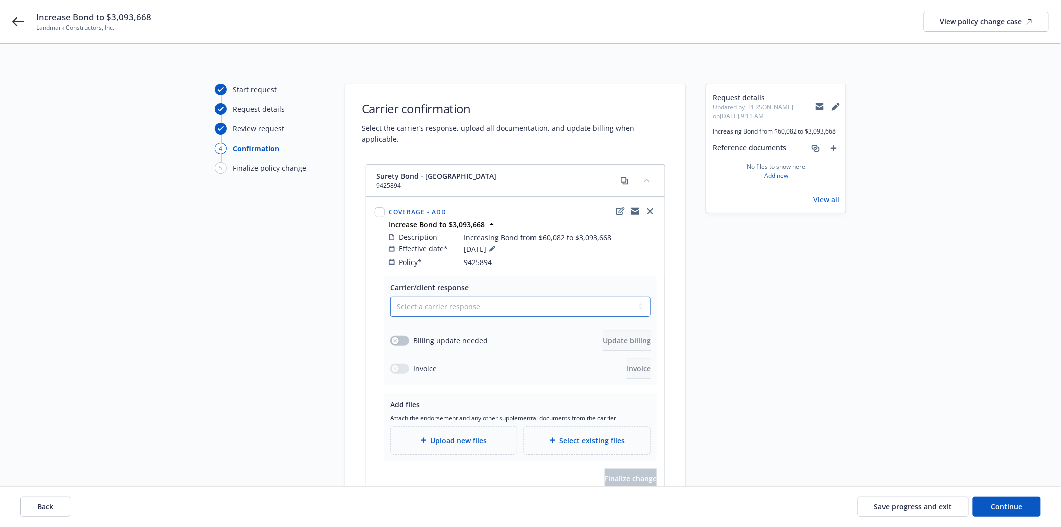
click at [415, 304] on select "Select a carrier response Accepted Accepted with revision No endorsement needed…" at bounding box center [520, 306] width 261 height 20
select select "ACCEPTED"
click at [390, 296] on select "Select a carrier response Accepted Accepted with revision No endorsement needed…" at bounding box center [520, 306] width 261 height 20
click at [393, 337] on div "button" at bounding box center [395, 340] width 7 height 7
click at [617, 336] on span "Update billing" at bounding box center [627, 341] width 48 height 10
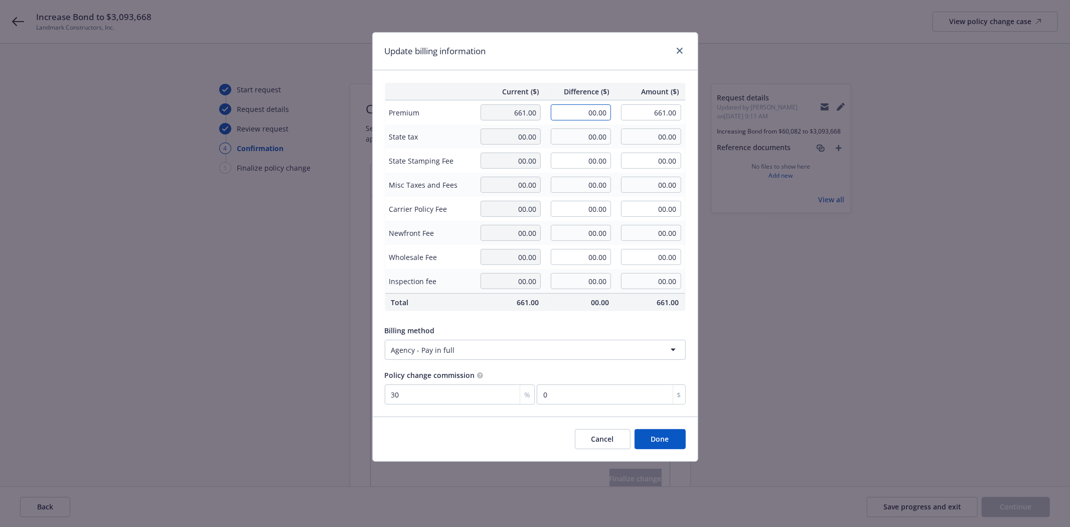
click at [574, 114] on input "00.00" at bounding box center [581, 112] width 60 height 16
type input "23,279.00"
type input "23,940.00"
type input "6983.7"
click at [592, 400] on input "6983.7" at bounding box center [611, 394] width 148 height 20
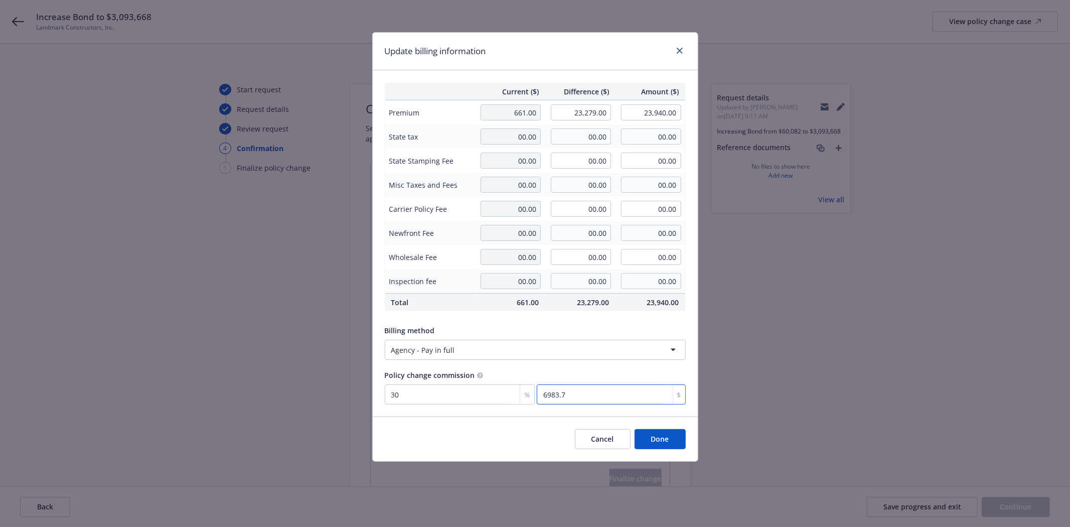
type input "0.026"
type input "6"
type input "0.296"
type input "69"
type input "0.026"
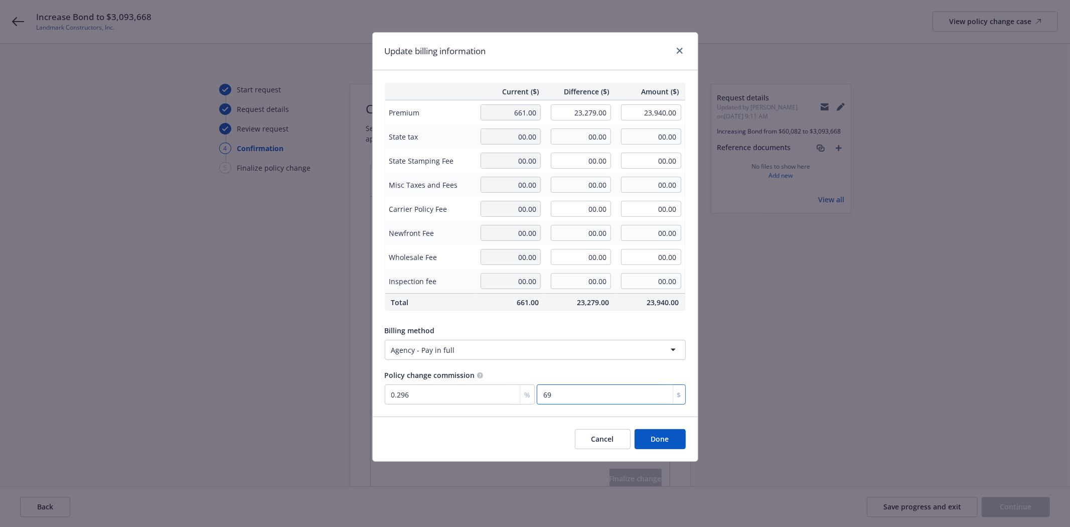
type input "6"
type input "0.271"
type input "63"
type input "2.745"
type input "639"
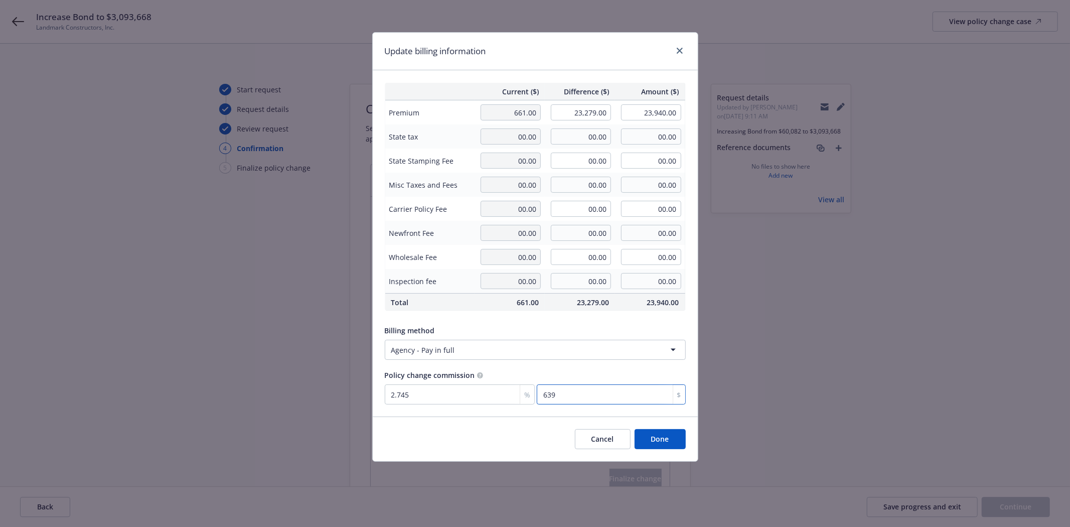
type input "27.463"
type input "6393"
type input "27.464"
type input "6393.34"
click at [592, 400] on input "6393.34" at bounding box center [611, 394] width 148 height 20
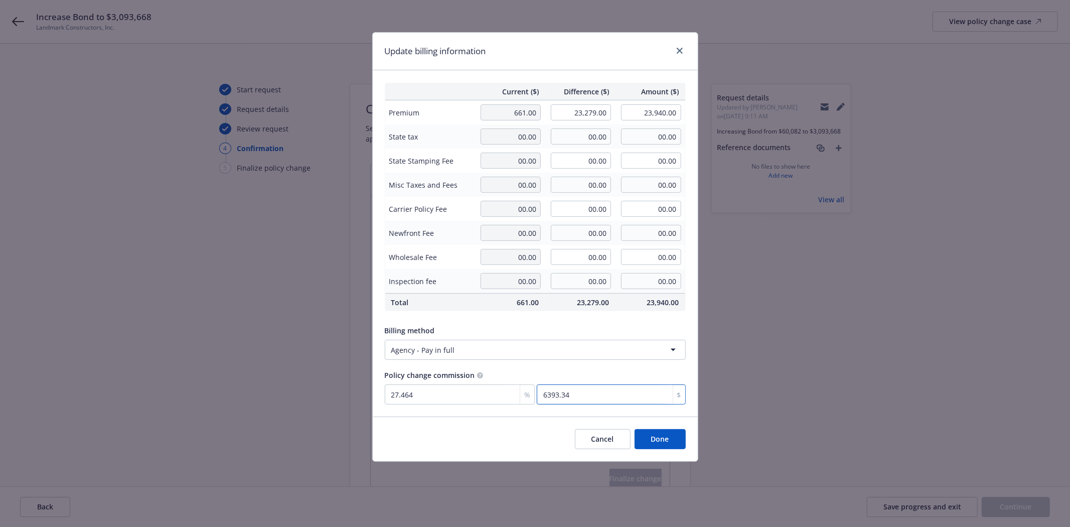
click at [592, 400] on input "6393.34" at bounding box center [611, 394] width 148 height 20
type input "6393.34"
click at [665, 440] on button "Done" at bounding box center [659, 439] width 51 height 20
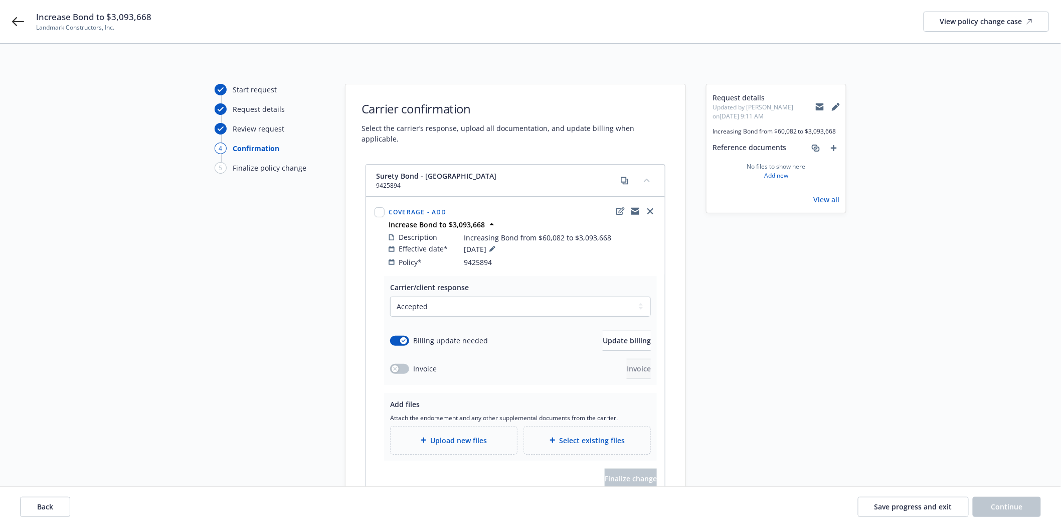
click at [455, 438] on div "Upload new files" at bounding box center [454, 440] width 126 height 28
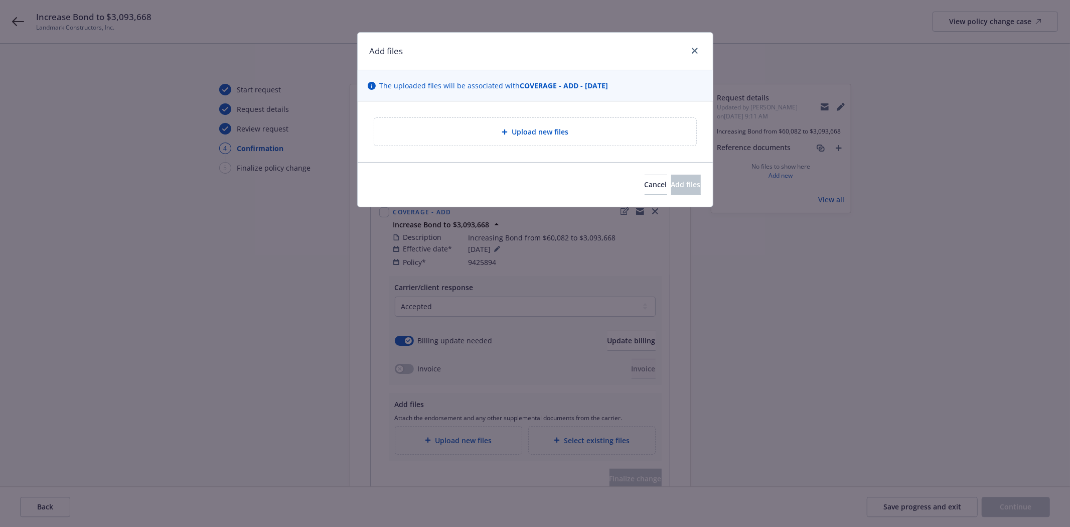
type textarea "x"
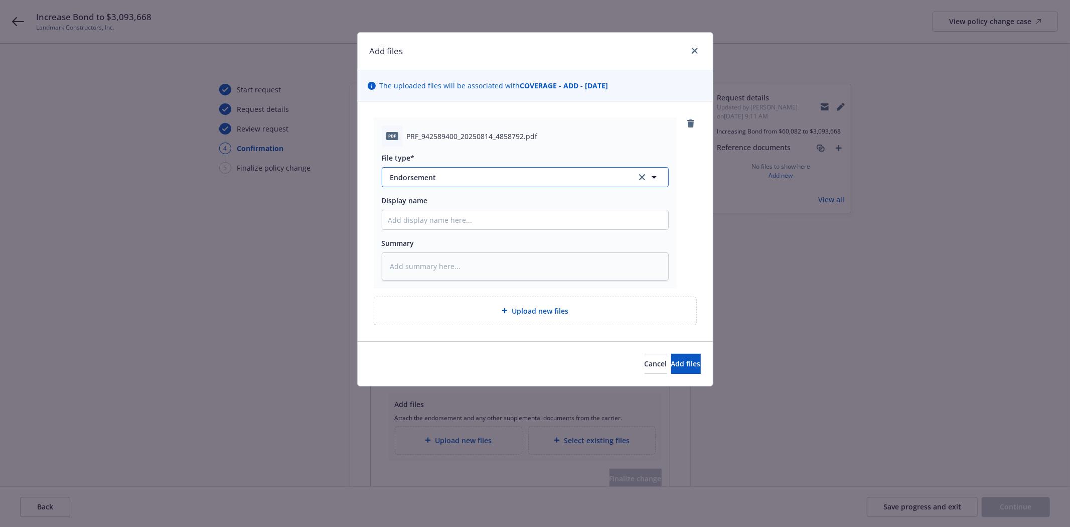
click at [418, 176] on span "Endorsement" at bounding box center [506, 177] width 232 height 11
type input "Invoi"
click at [416, 237] on div "Invoice - Third Party" at bounding box center [425, 231] width 75 height 15
click at [413, 224] on input "Display name" at bounding box center [525, 219] width 286 height 19
type textarea "x"
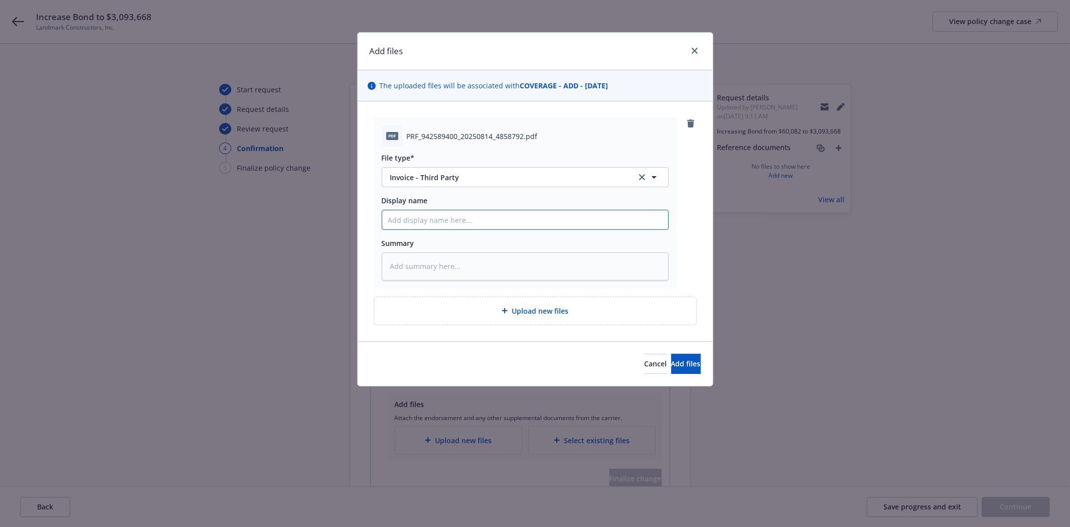
type input "Z"
type textarea "x"
type input "Zu"
type textarea "x"
type input "Zuri"
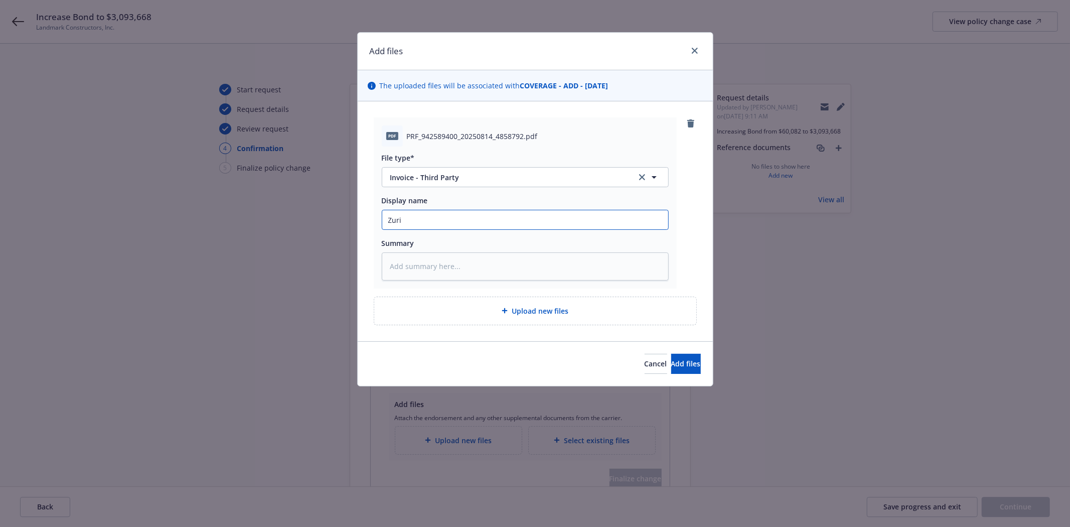
type textarea "x"
type input "[GEOGRAPHIC_DATA]"
type textarea "x"
type input "[GEOGRAPHIC_DATA]"
type textarea "x"
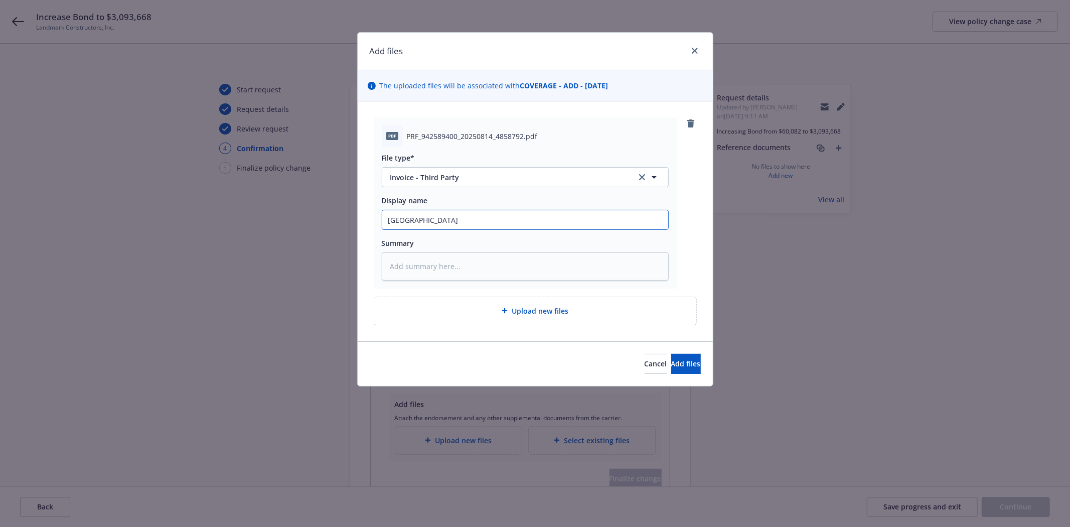
type input "Zurich I"
type textarea "x"
type input "Zurich In"
type textarea "x"
type input "Zurich Invo"
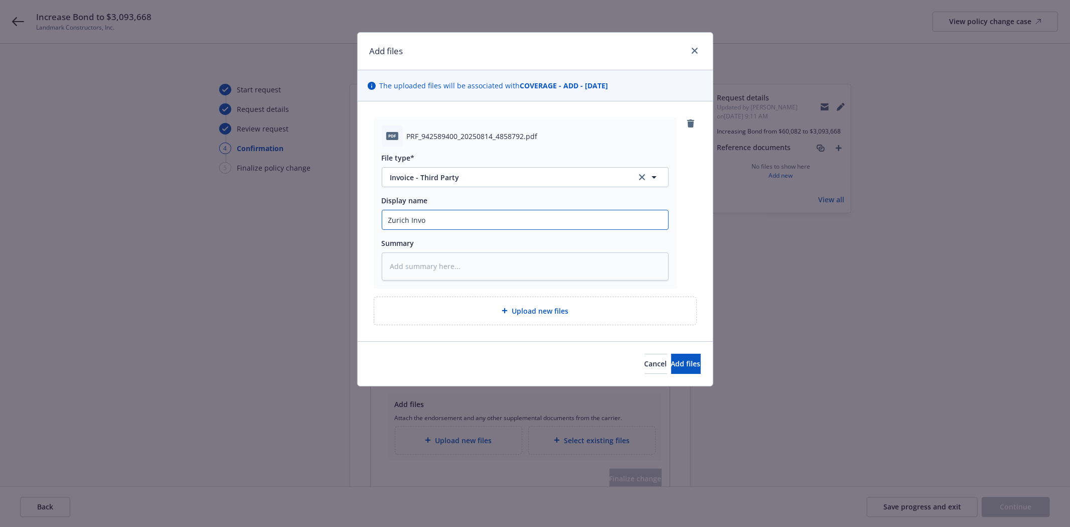
type textarea "x"
type input "Zurich Invoic"
type textarea "x"
type input "Zurich Invoice"
click at [549, 215] on input "Zurich Invoice - Increasing Bond to $" at bounding box center [525, 219] width 286 height 19
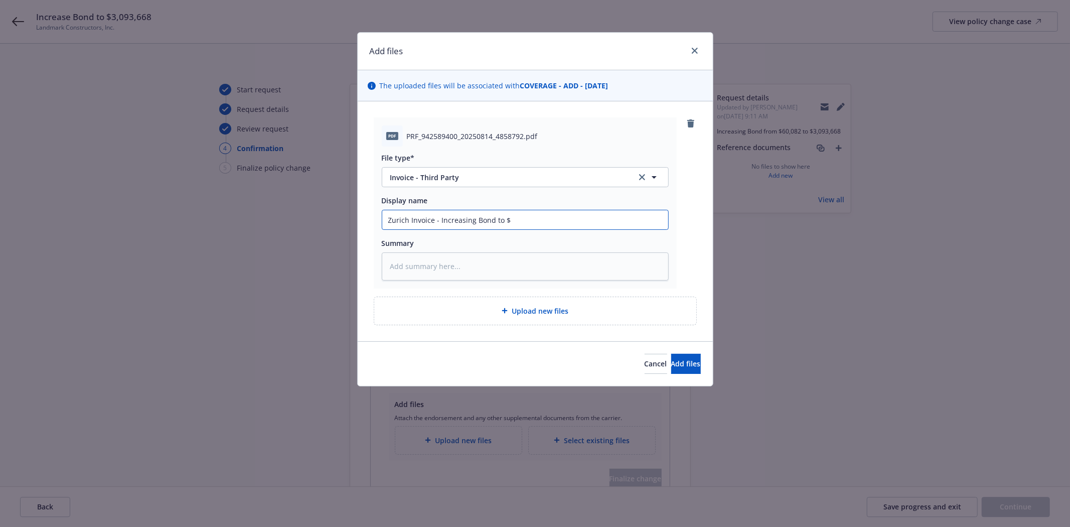
click at [550, 221] on input "Zurich Invoice - Increasing Bond to $" at bounding box center [525, 219] width 286 height 19
click at [671, 360] on span "Add files" at bounding box center [686, 364] width 30 height 10
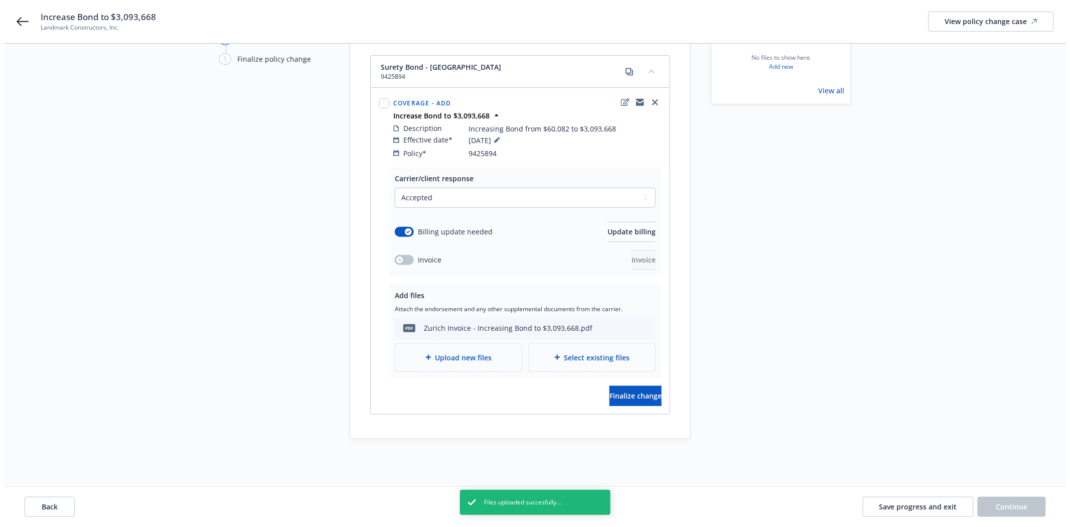
scroll to position [116, 0]
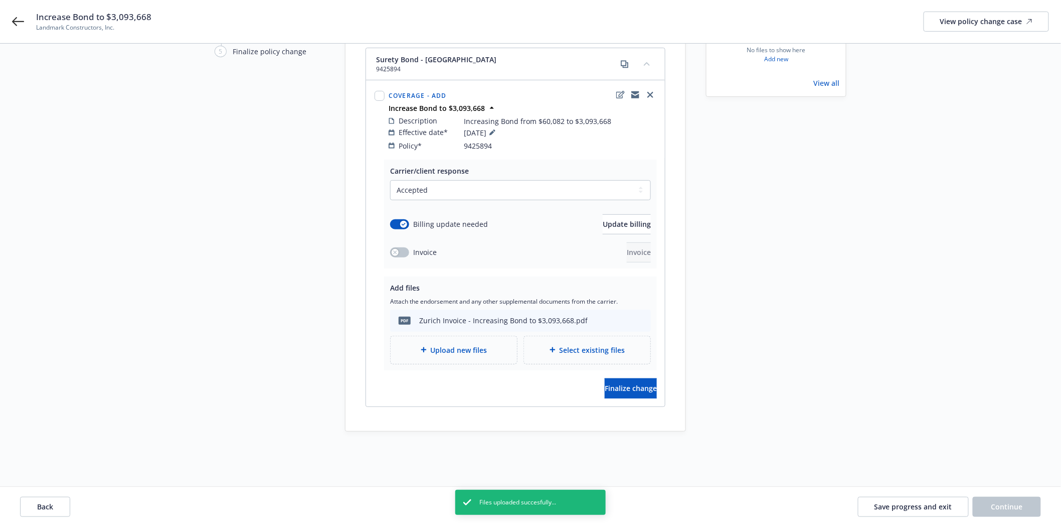
click at [622, 389] on div "Carrier/client response Select a carrier response Accepted Accepted with revisi…" at bounding box center [515, 282] width 299 height 247
click at [643, 378] on button "Finalize change" at bounding box center [631, 388] width 52 height 20
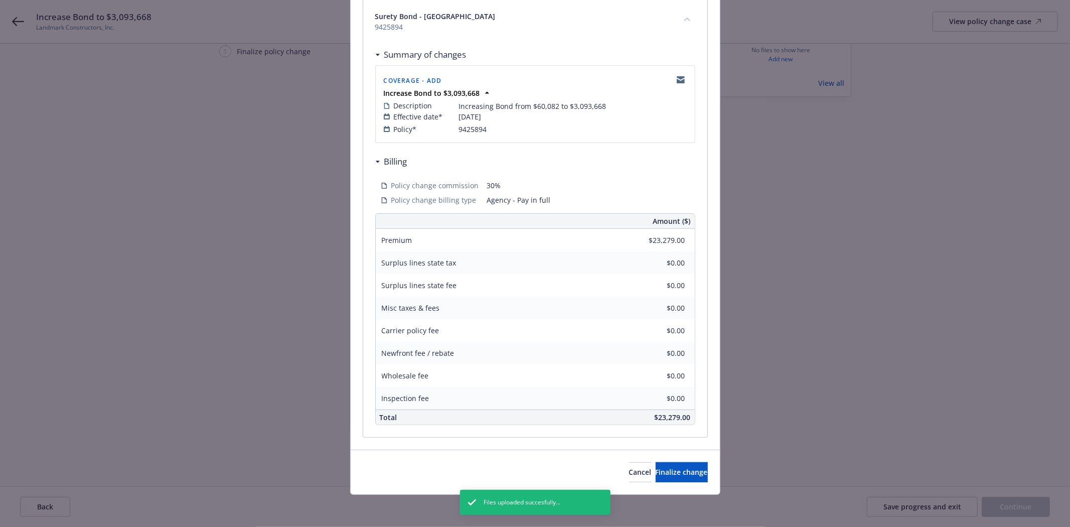
scroll to position [152, 0]
click at [666, 464] on button "Finalize change" at bounding box center [681, 472] width 52 height 20
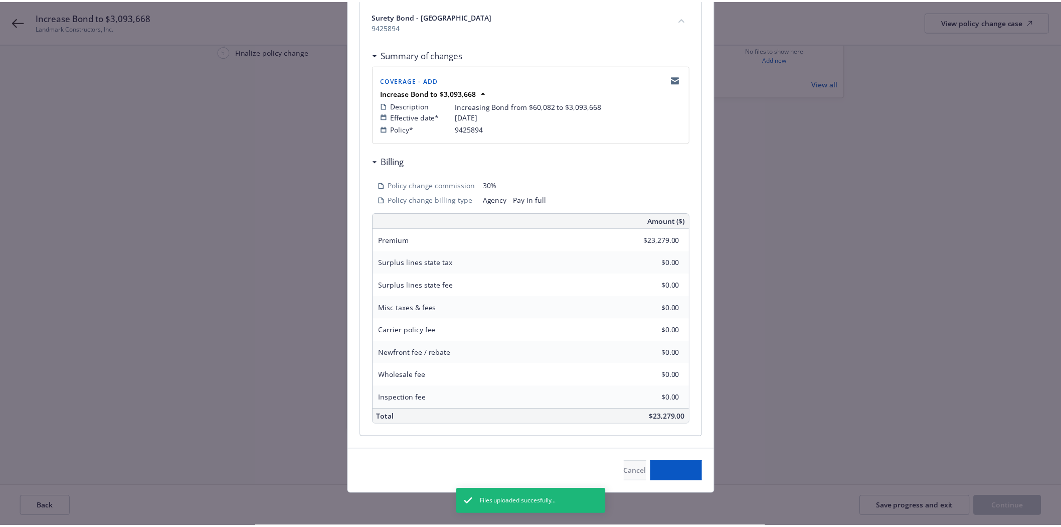
scroll to position [116, 0]
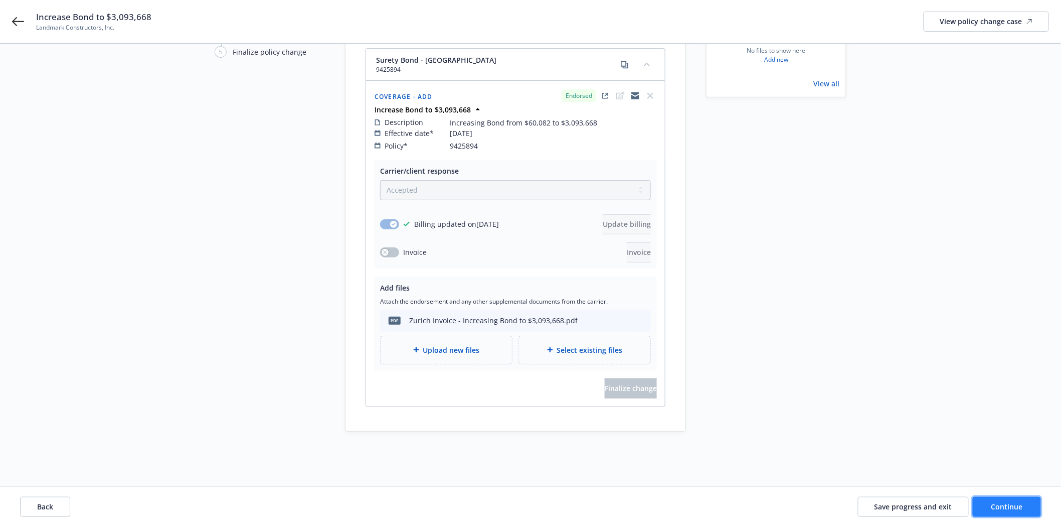
click at [1017, 498] on button "Continue" at bounding box center [1007, 507] width 68 height 20
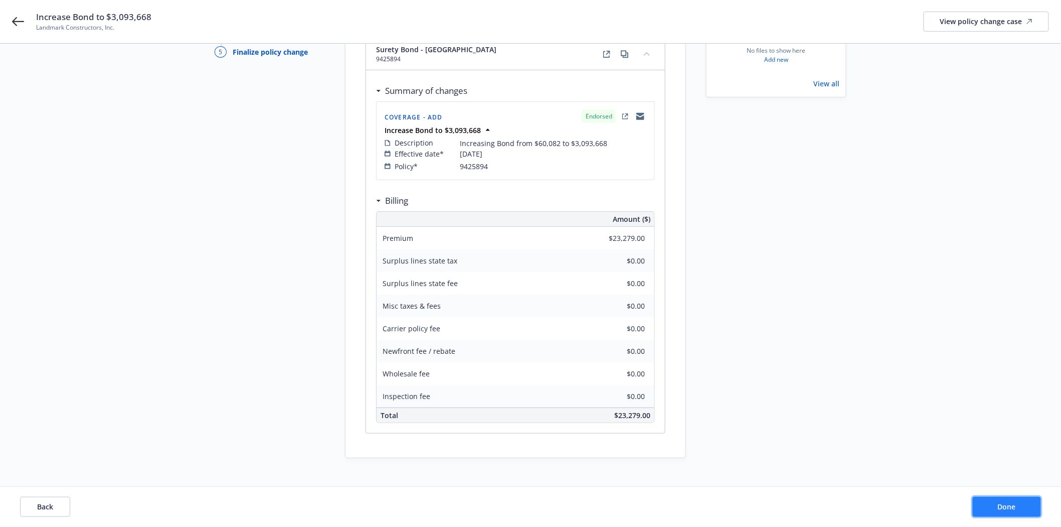
click at [1011, 505] on span "Done" at bounding box center [1007, 507] width 18 height 10
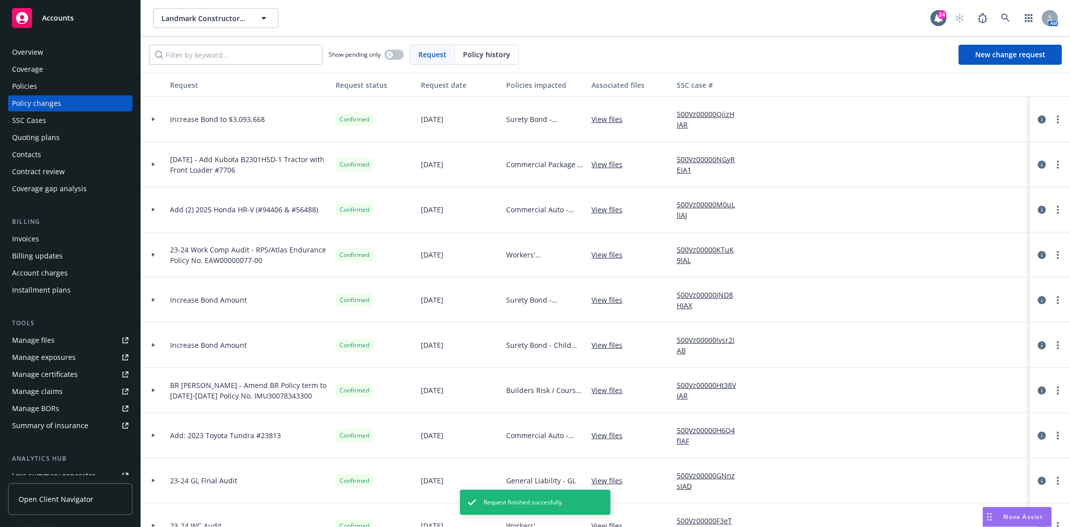
click at [21, 240] on div "Invoices" at bounding box center [25, 239] width 27 height 16
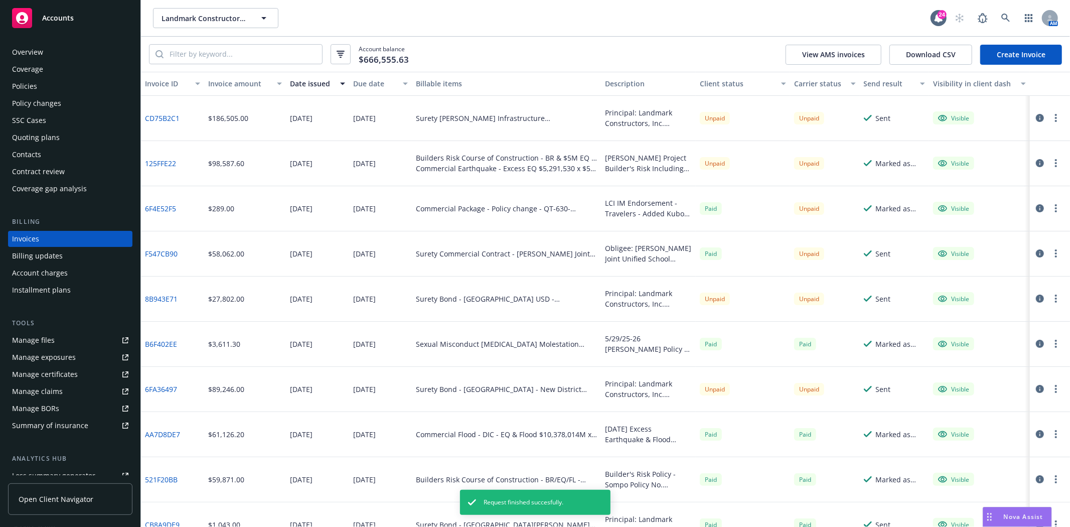
click at [1006, 57] on link "Create Invoice" at bounding box center [1021, 55] width 82 height 20
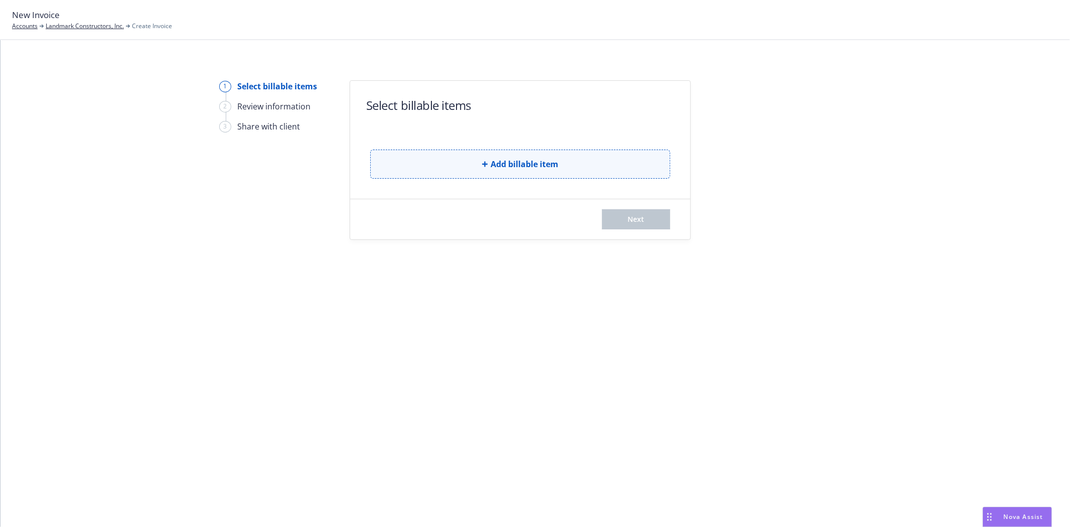
click at [520, 167] on span "Add billable item" at bounding box center [524, 164] width 68 height 12
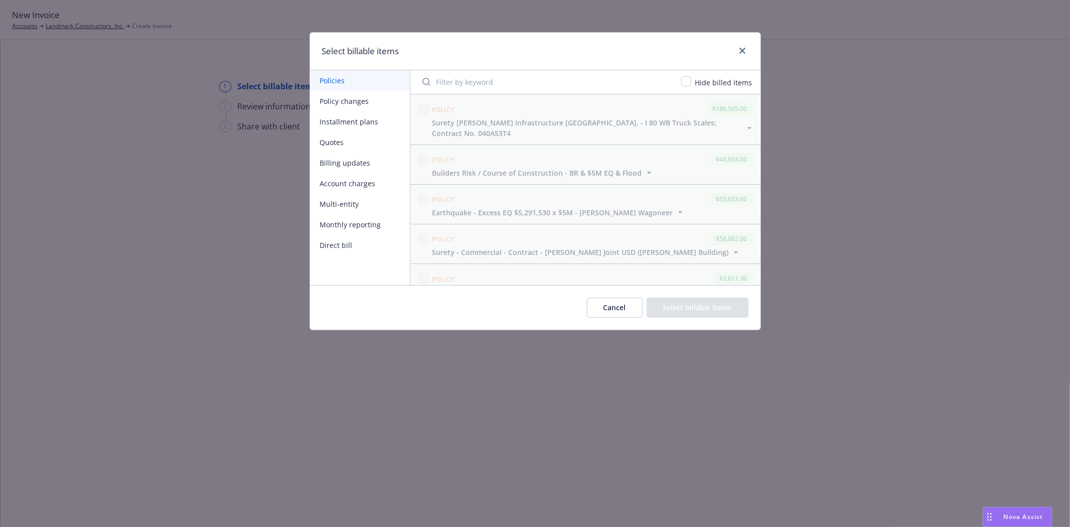
click at [357, 94] on button "Policy changes" at bounding box center [360, 101] width 100 height 21
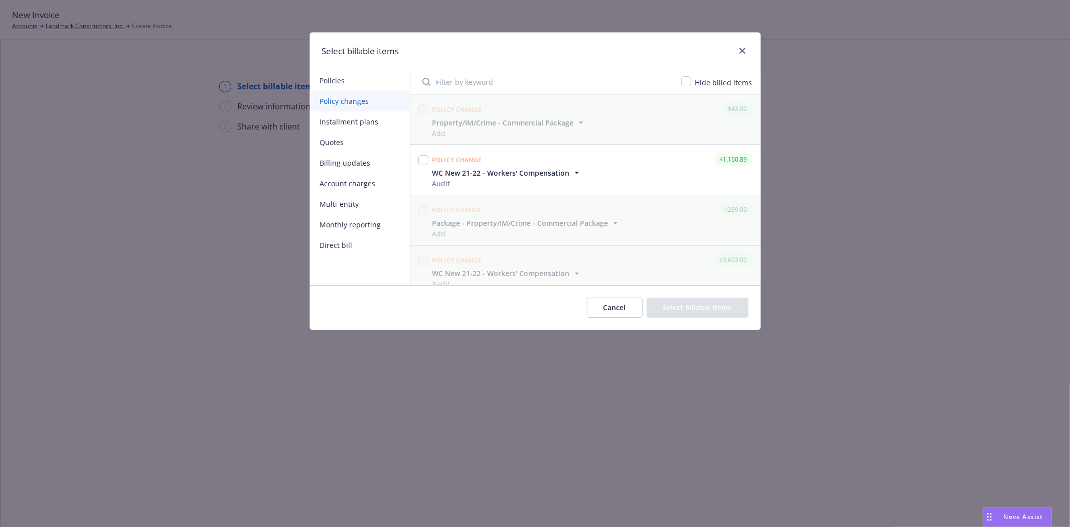
click at [444, 80] on input "Filter by keyword" at bounding box center [545, 82] width 259 height 20
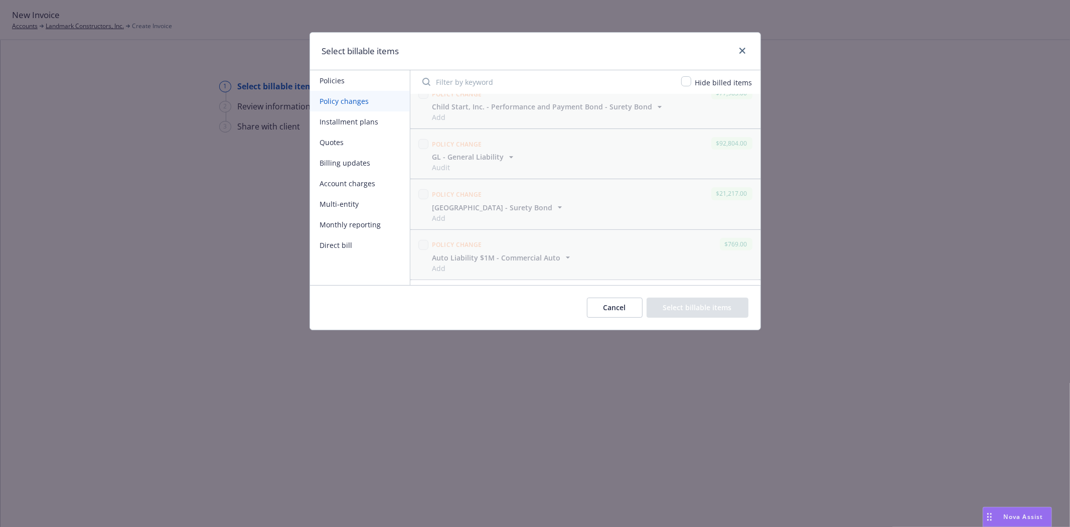
scroll to position [312, 0]
click at [429, 251] on div at bounding box center [423, 260] width 14 height 38
click at [428, 248] on input "checkbox" at bounding box center [423, 250] width 10 height 10
checkbox input "true"
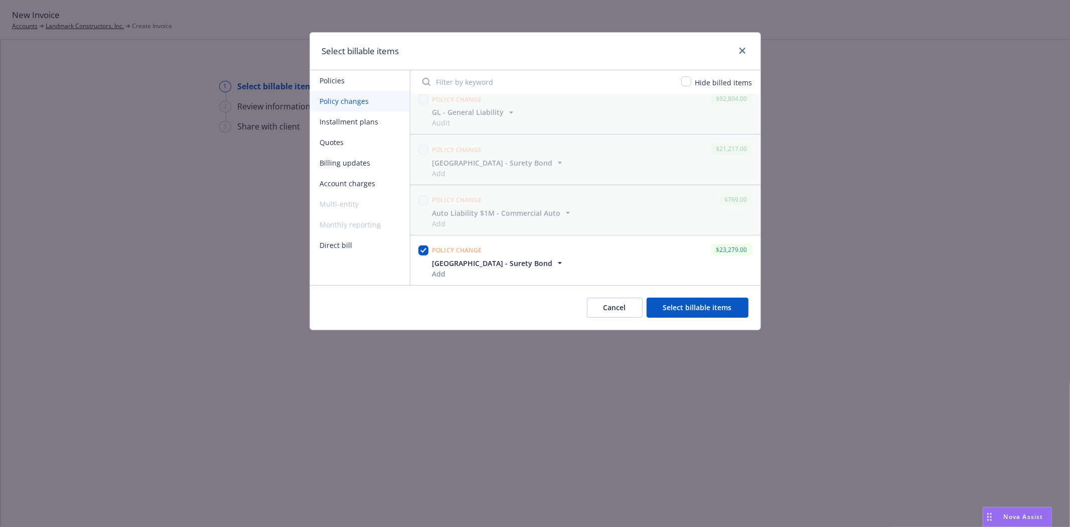
click at [725, 302] on button "Select billable items" at bounding box center [697, 307] width 102 height 20
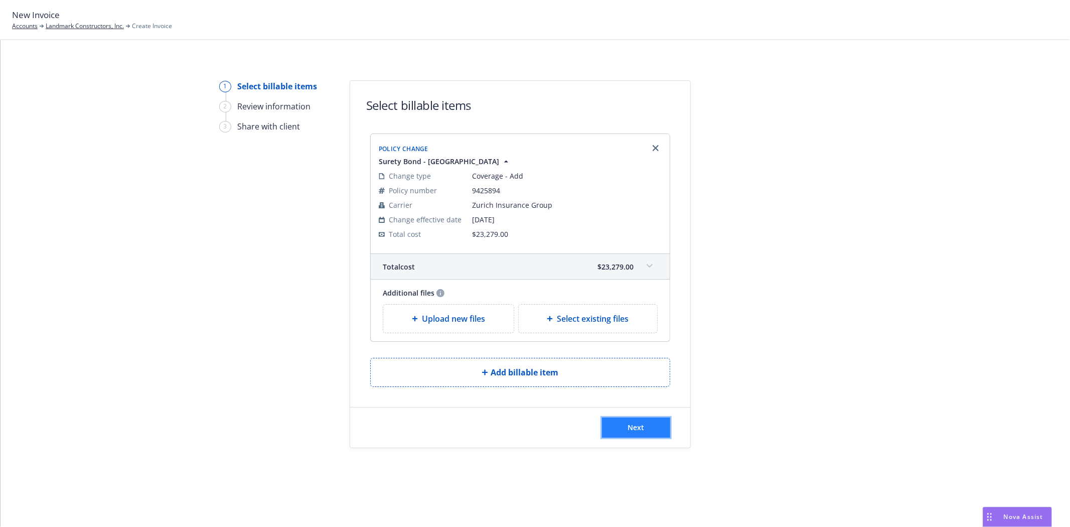
click at [632, 430] on span "Next" at bounding box center [636, 427] width 17 height 10
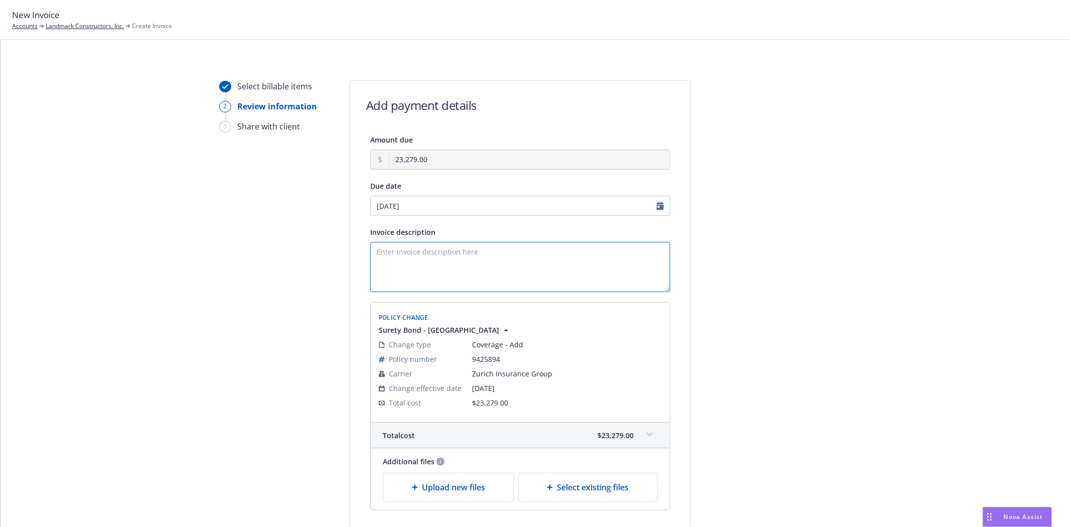
click at [453, 272] on textarea "Invoice description" at bounding box center [520, 267] width 300 height 50
paste textarea "Principal: Landmark Constructors, Inc. Obligee: Twin Rivers Unified School Dist…"
click at [456, 265] on textarea "Principal: Landmark Constructors, Inc. Obligee: Twin Rivers Unified School Dist…" at bounding box center [520, 267] width 300 height 50
click at [371, 284] on textarea "Principal: Landmark Constructors, Inc. Obligee: Twin Rivers Unified School Dist…" at bounding box center [520, 267] width 300 height 50
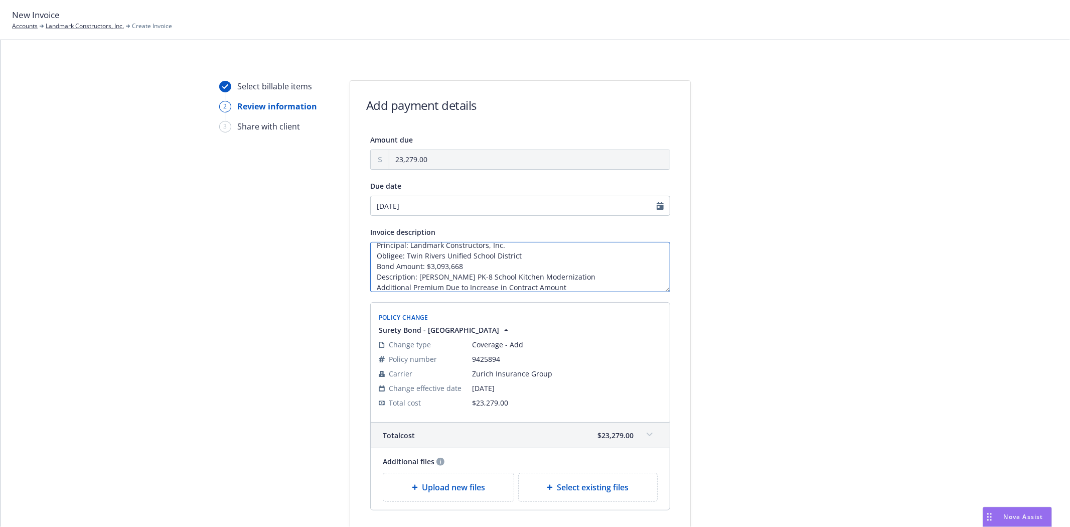
type textarea "Principal: Landmark Constructors, Inc. Obligee: Twin Rivers Unified School Dist…"
drag, startPoint x: 841, startPoint y: 339, endPoint x: 836, endPoint y: 339, distance: 5.5
click at [842, 338] on div at bounding box center [781, 325] width 140 height 491
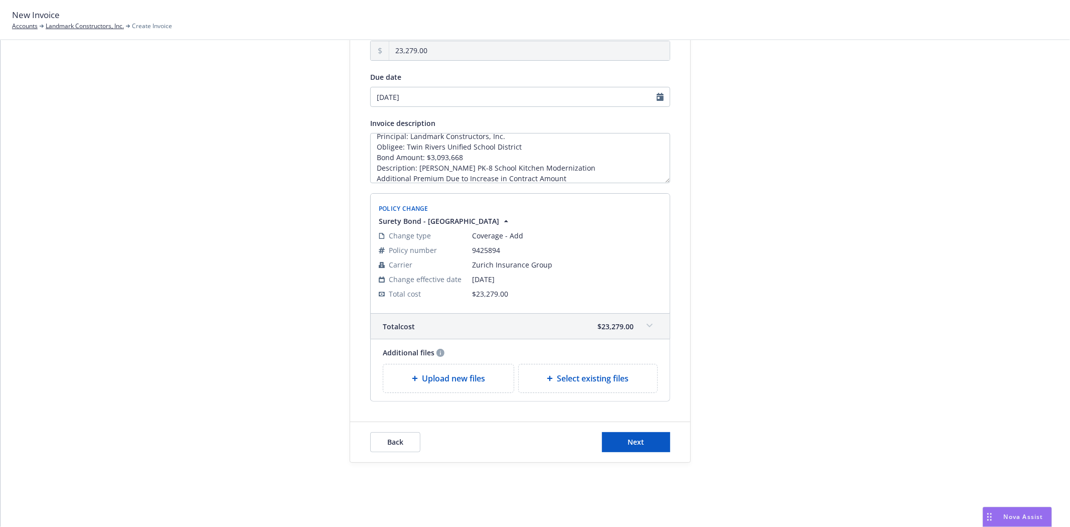
scroll to position [109, 0]
click at [628, 440] on span "Next" at bounding box center [636, 442] width 17 height 10
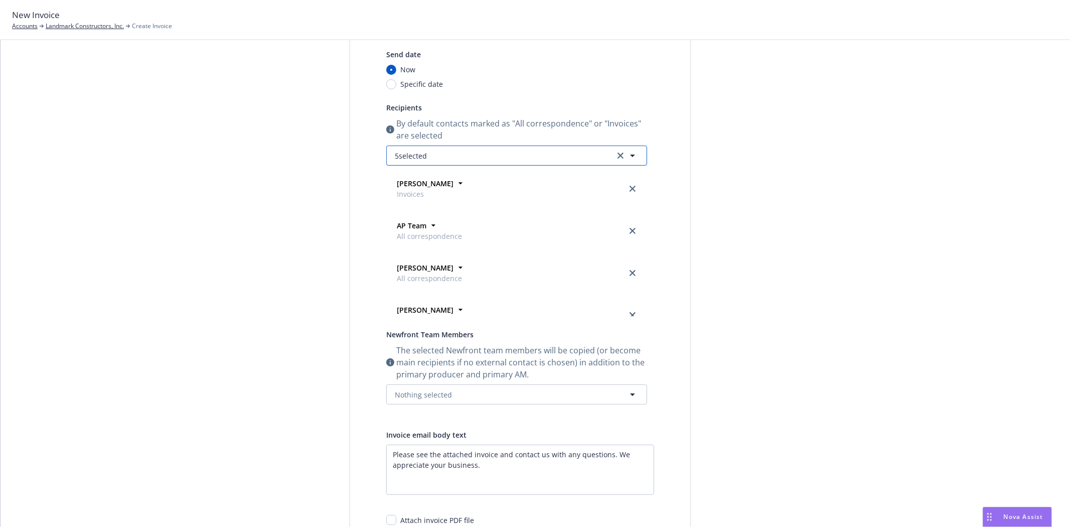
click at [414, 153] on span "5 selected" at bounding box center [411, 155] width 32 height 11
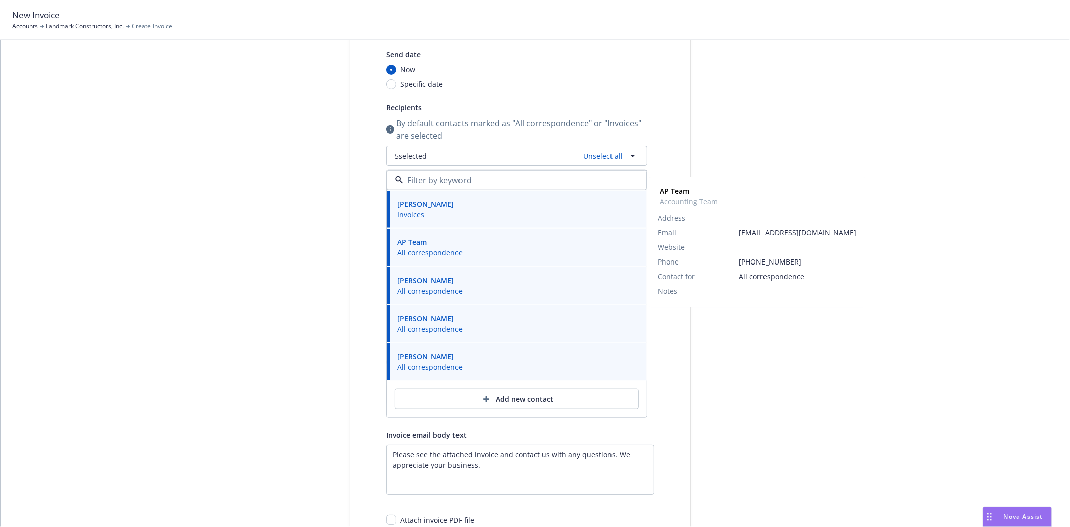
scroll to position [166, 0]
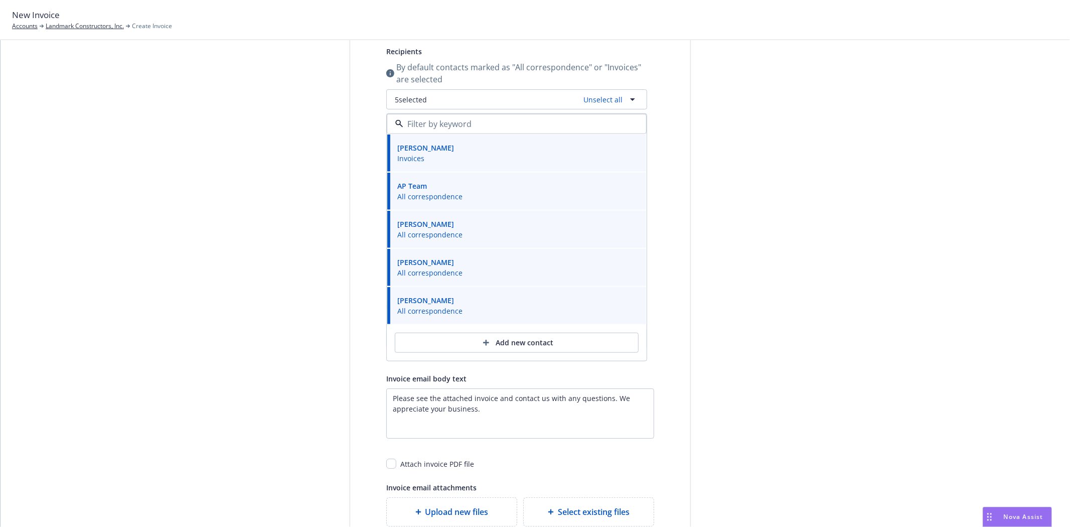
click at [732, 382] on div at bounding box center [781, 251] width 140 height 673
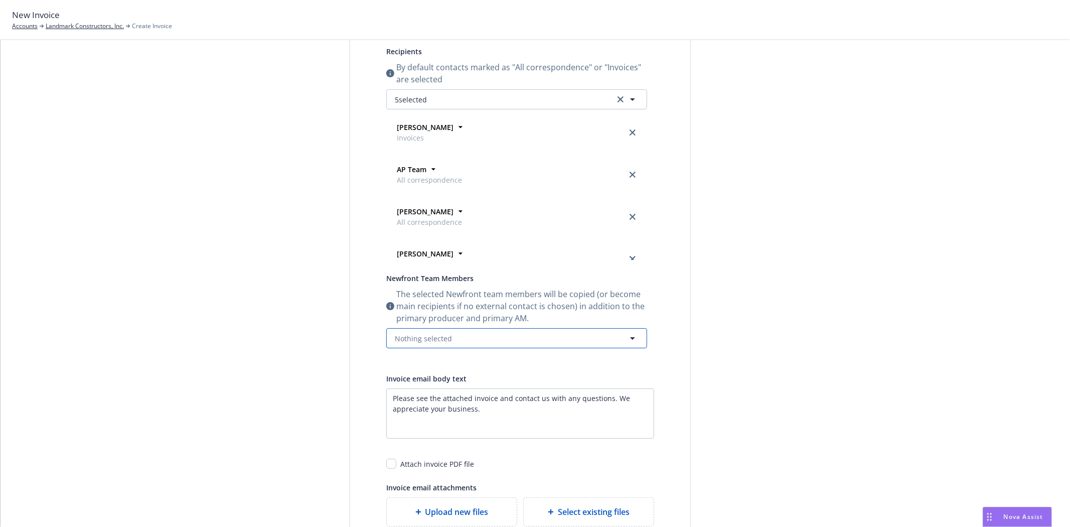
click at [424, 339] on span "Nothing selected" at bounding box center [423, 338] width 57 height 11
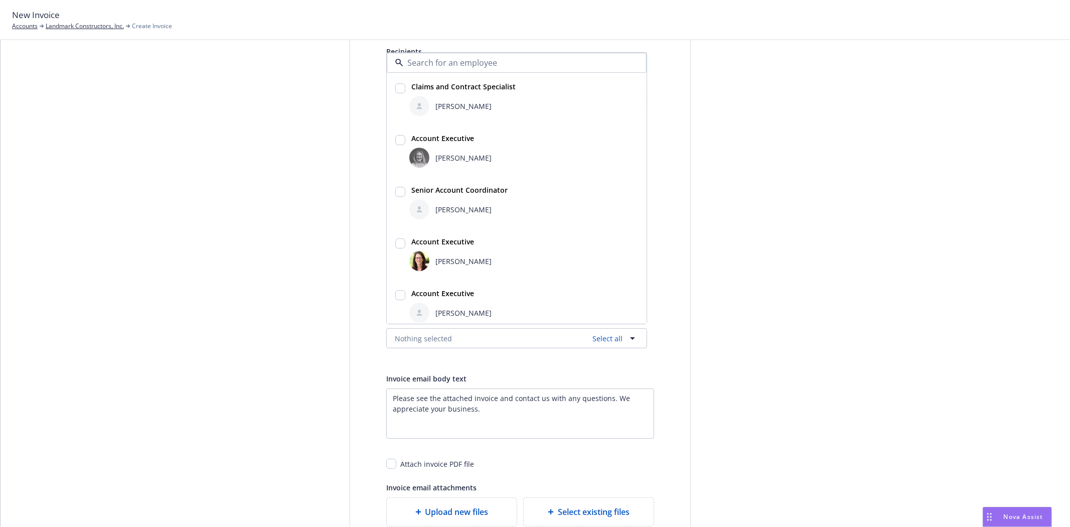
click at [402, 142] on div at bounding box center [400, 150] width 14 height 39
checkbox input "true"
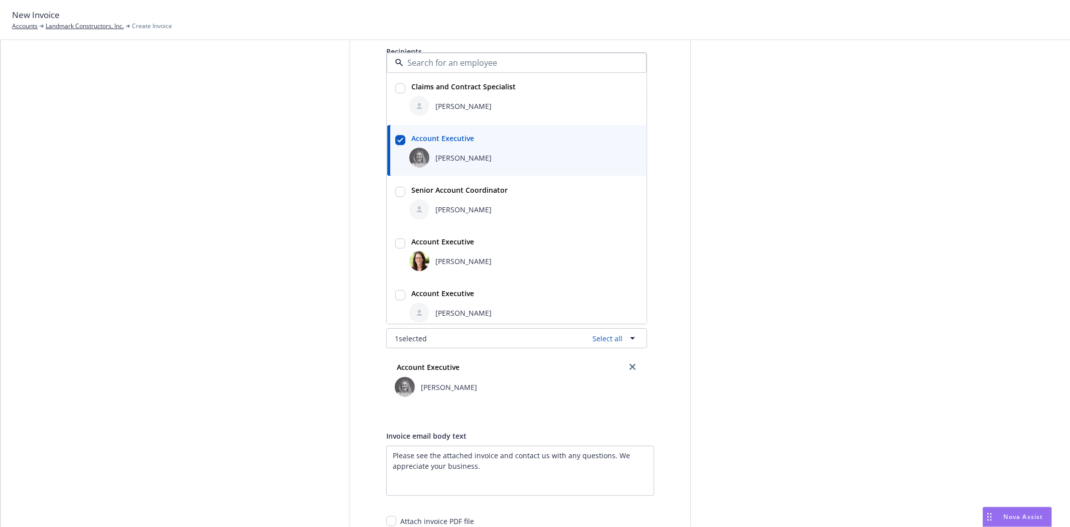
click at [411, 195] on span "Senior Account Coordinator" at bounding box center [459, 190] width 96 height 11
checkbox input "true"
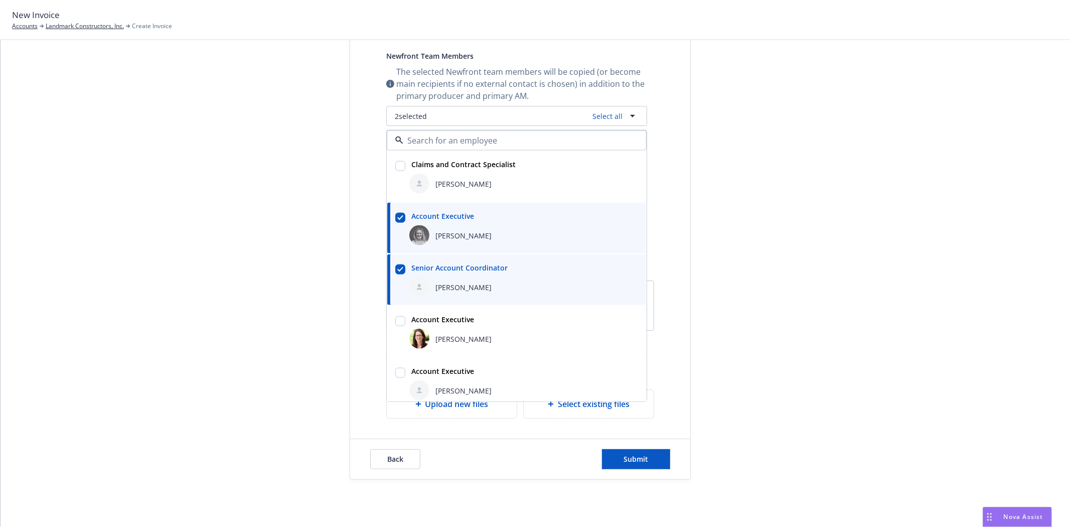
scroll to position [388, 0]
click at [327, 363] on div "Select billable items Review information 3 Share with client Share with client …" at bounding box center [535, 85] width 1045 height 787
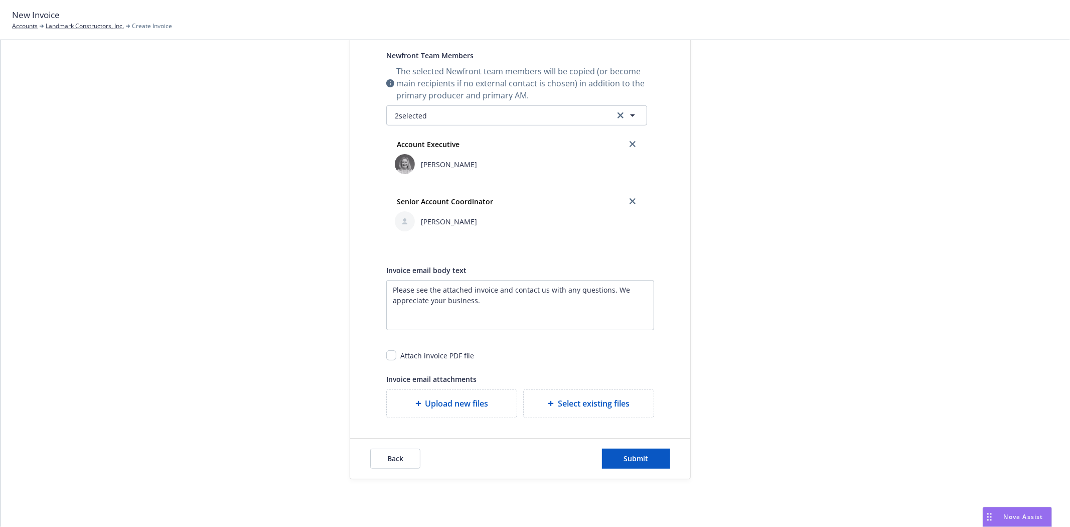
click at [380, 357] on div "Send date Now Specific date Recipients By default contacts marked as "All corre…" at bounding box center [520, 93] width 300 height 648
click at [390, 355] on input "checkbox" at bounding box center [391, 355] width 10 height 10
checkbox input "true"
click at [615, 453] on button "Submit" at bounding box center [636, 458] width 68 height 20
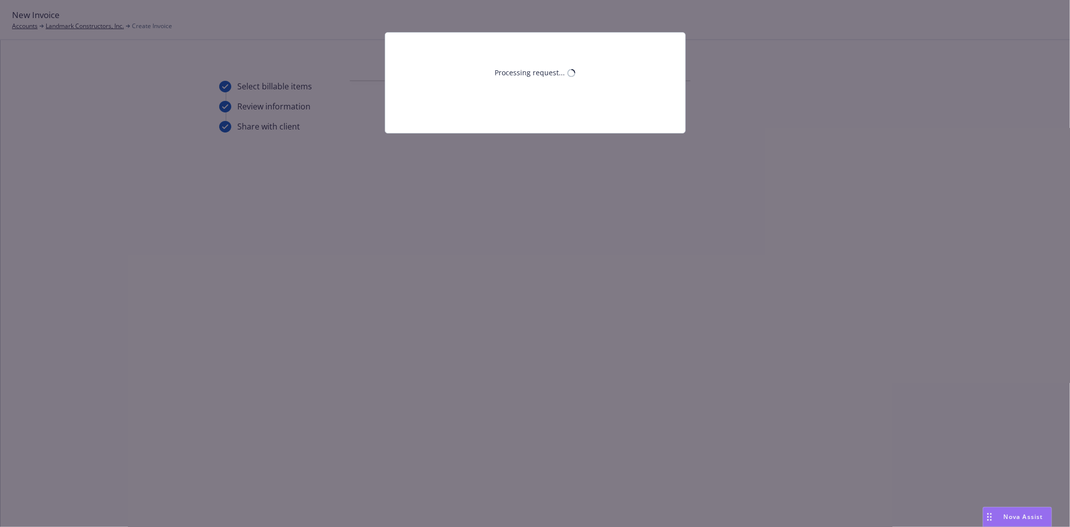
scroll to position [0, 0]
